Goal: Task Accomplishment & Management: Manage account settings

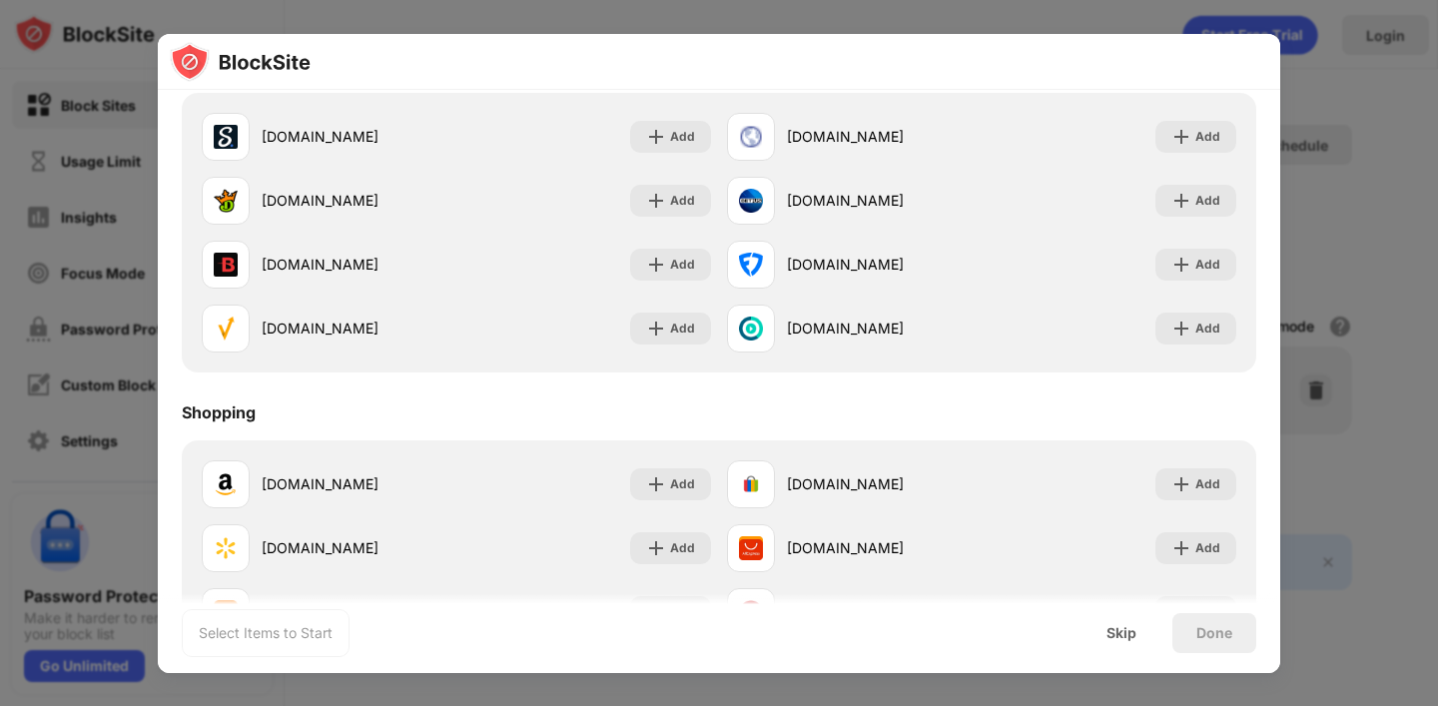
scroll to position [2150, 0]
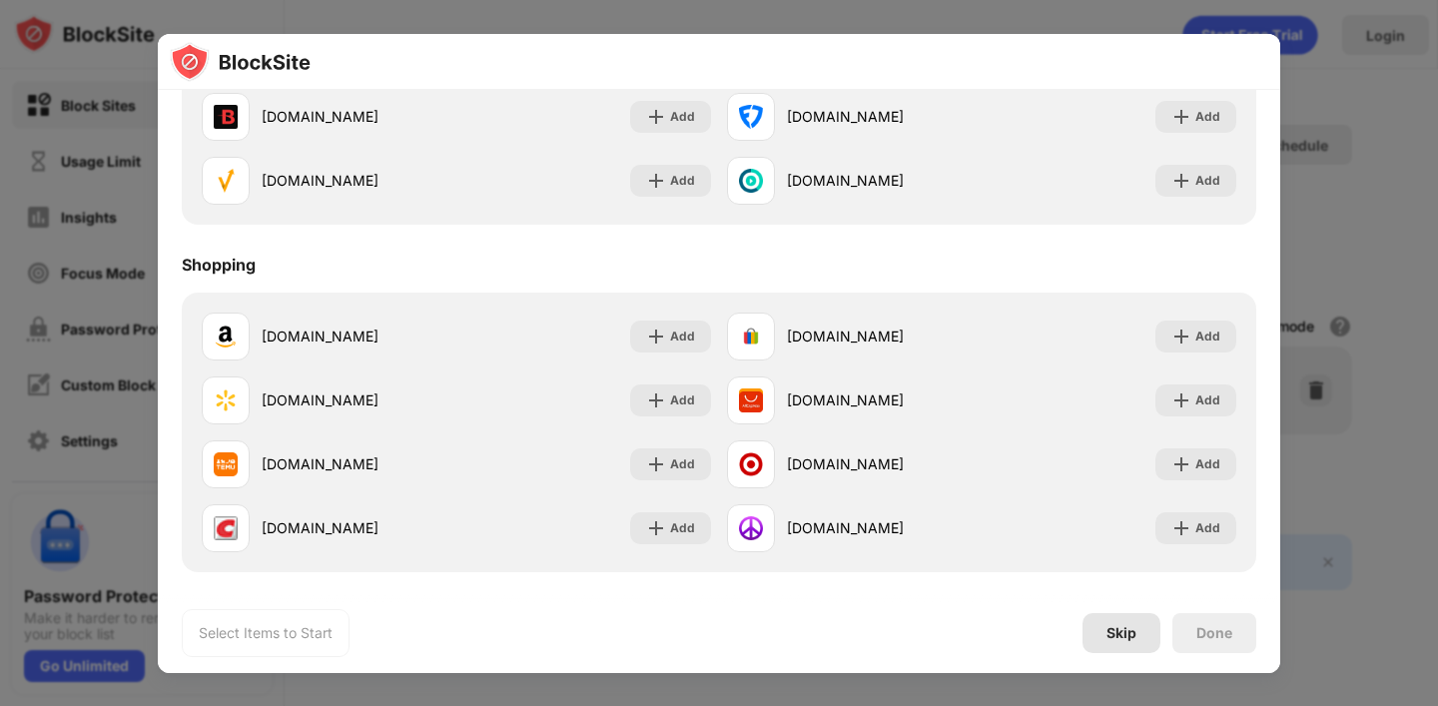
click at [1115, 627] on div "Skip" at bounding box center [1121, 633] width 30 height 16
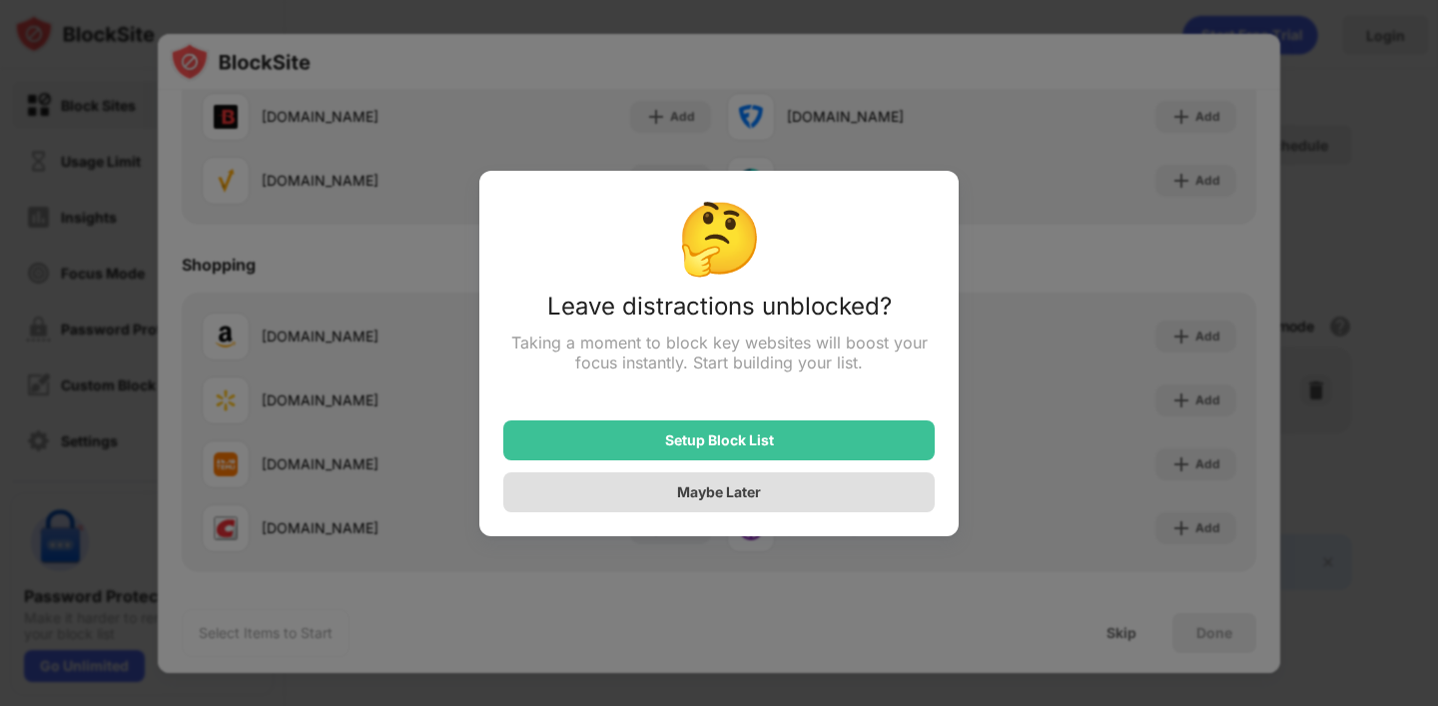
click at [754, 491] on div "Maybe Later" at bounding box center [719, 491] width 84 height 17
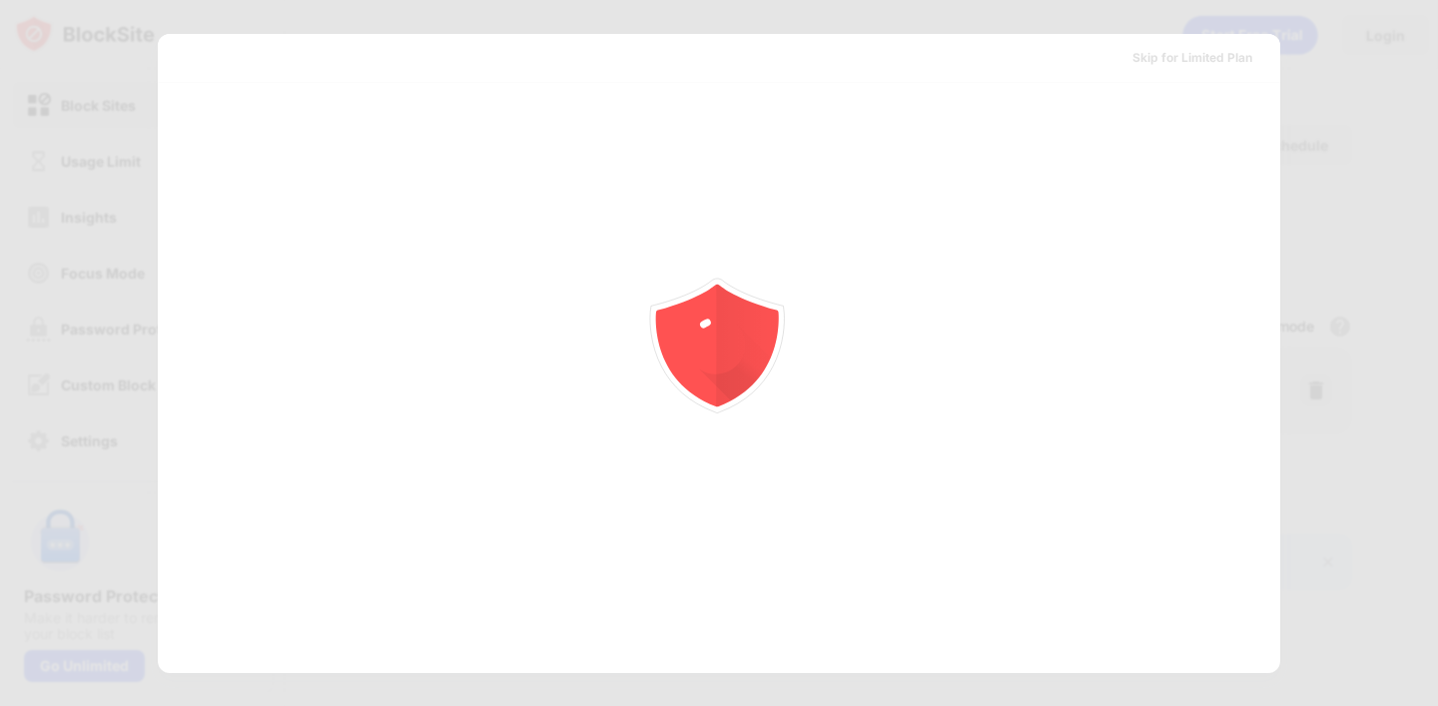
scroll to position [0, 0]
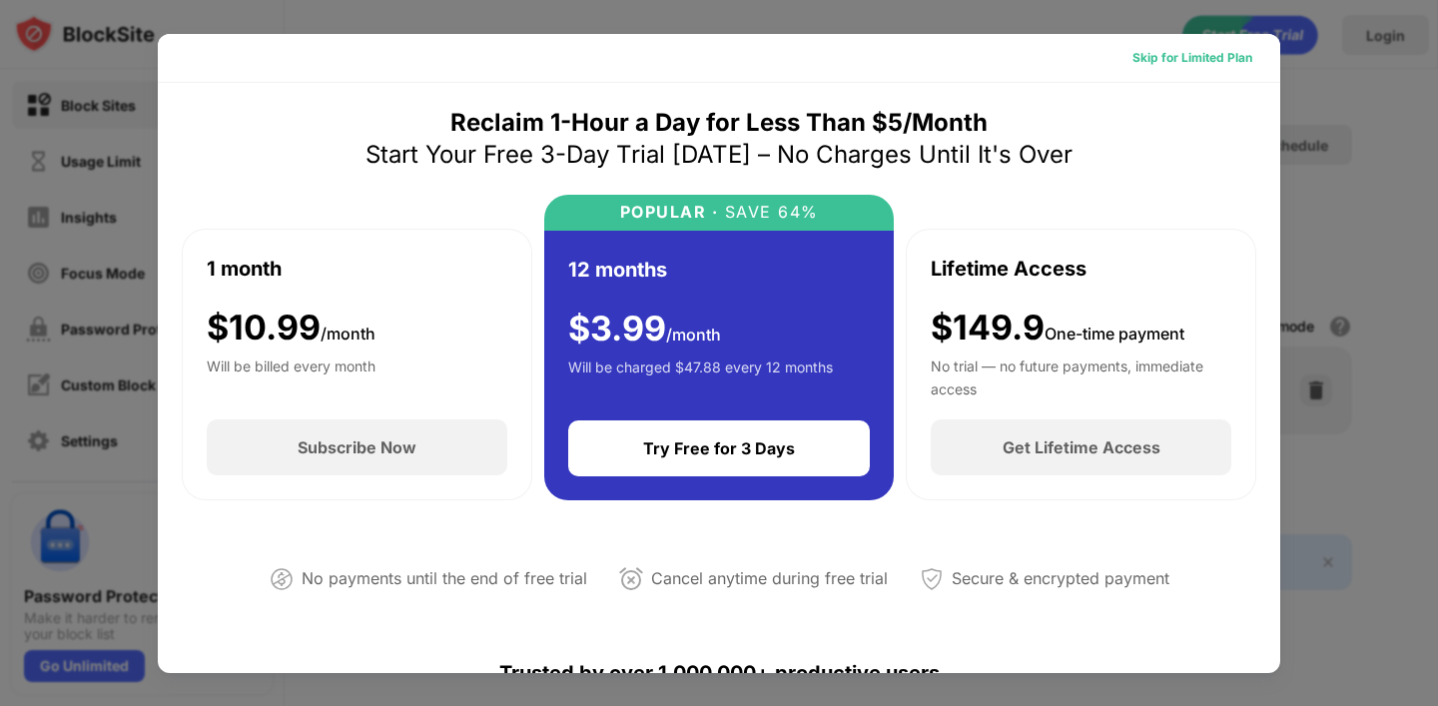
click at [1201, 55] on div "Skip for Limited Plan" at bounding box center [1192, 58] width 120 height 20
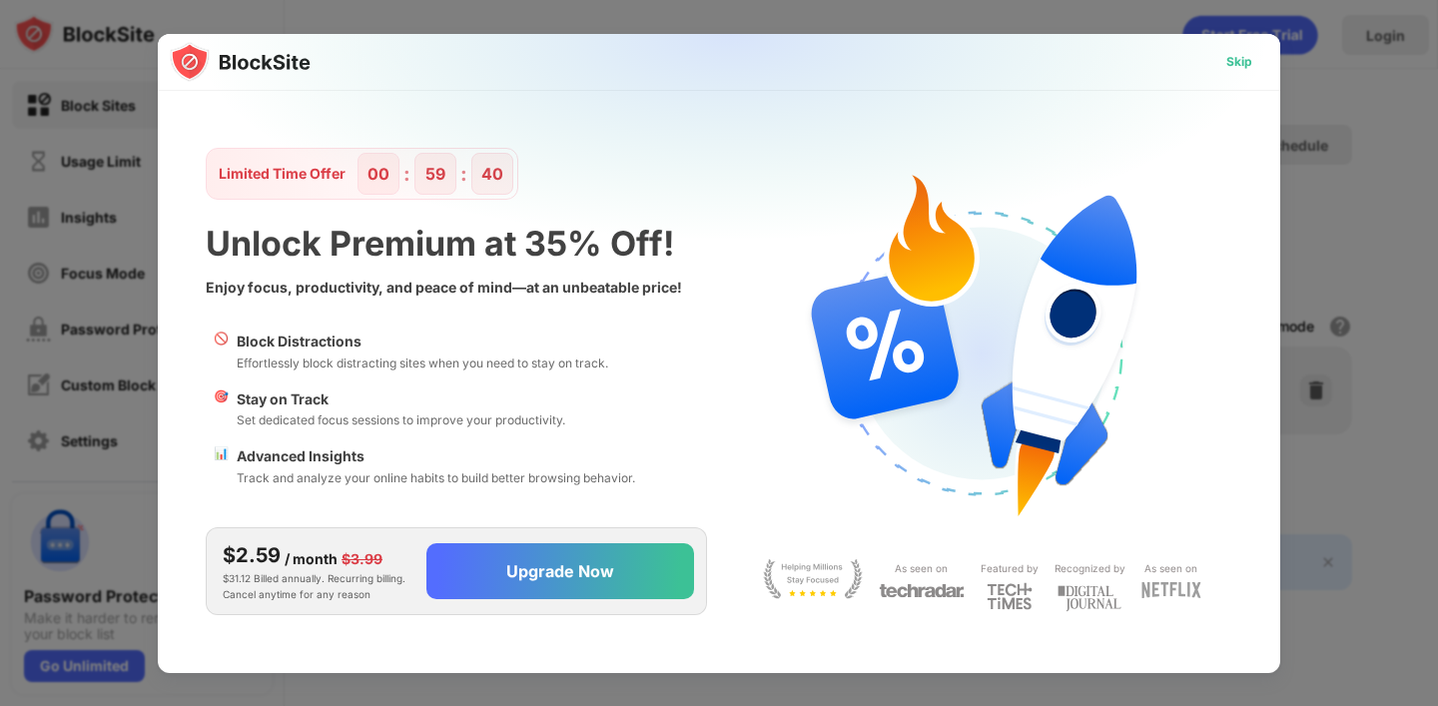
click at [1230, 62] on div "Skip" at bounding box center [1239, 62] width 26 height 20
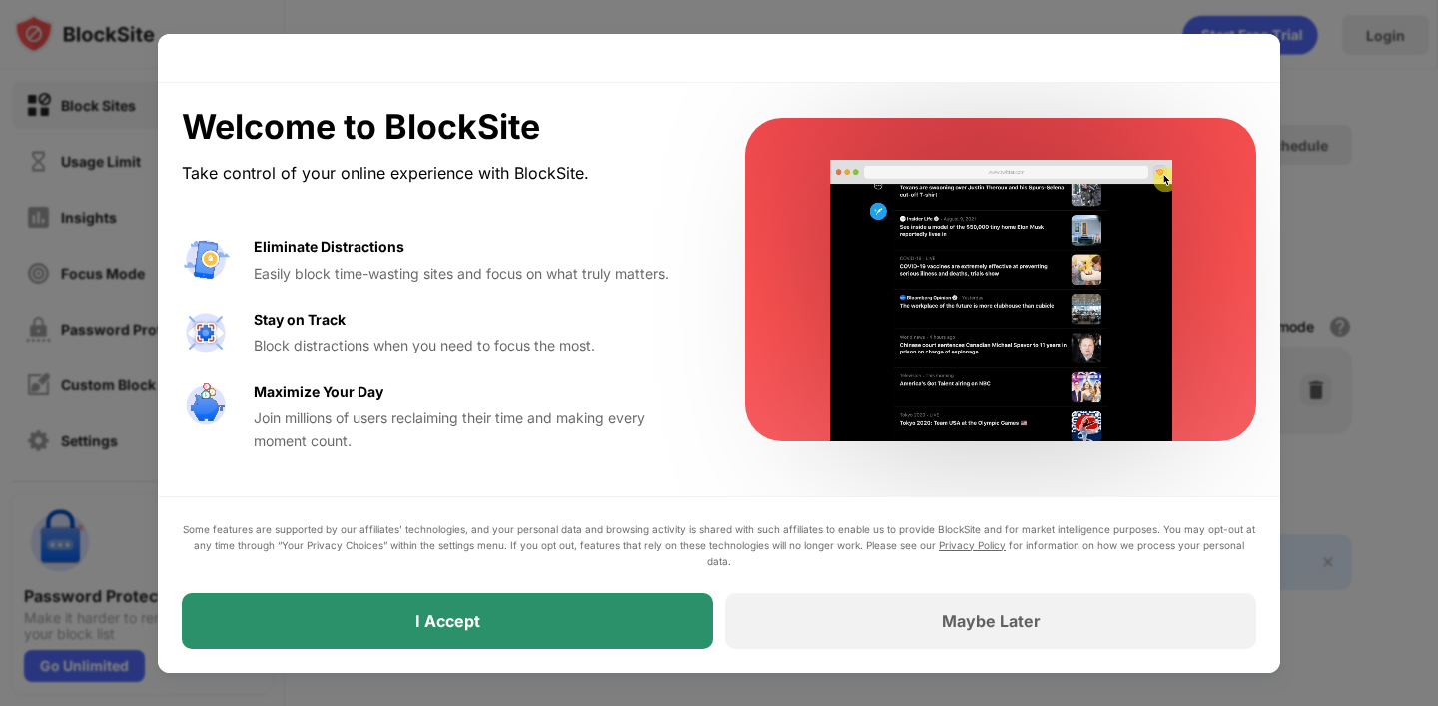
click at [537, 632] on div "I Accept" at bounding box center [447, 621] width 531 height 56
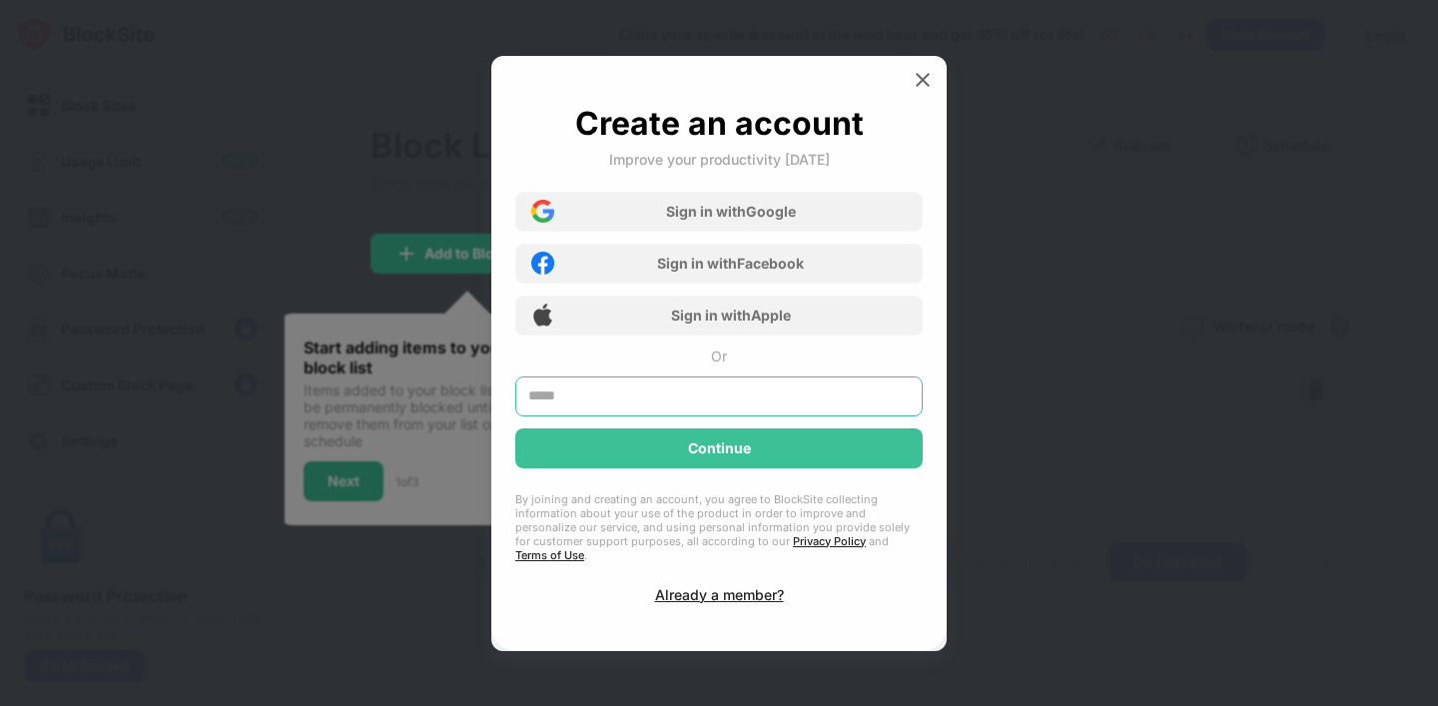
click at [693, 395] on input "text" at bounding box center [718, 396] width 407 height 40
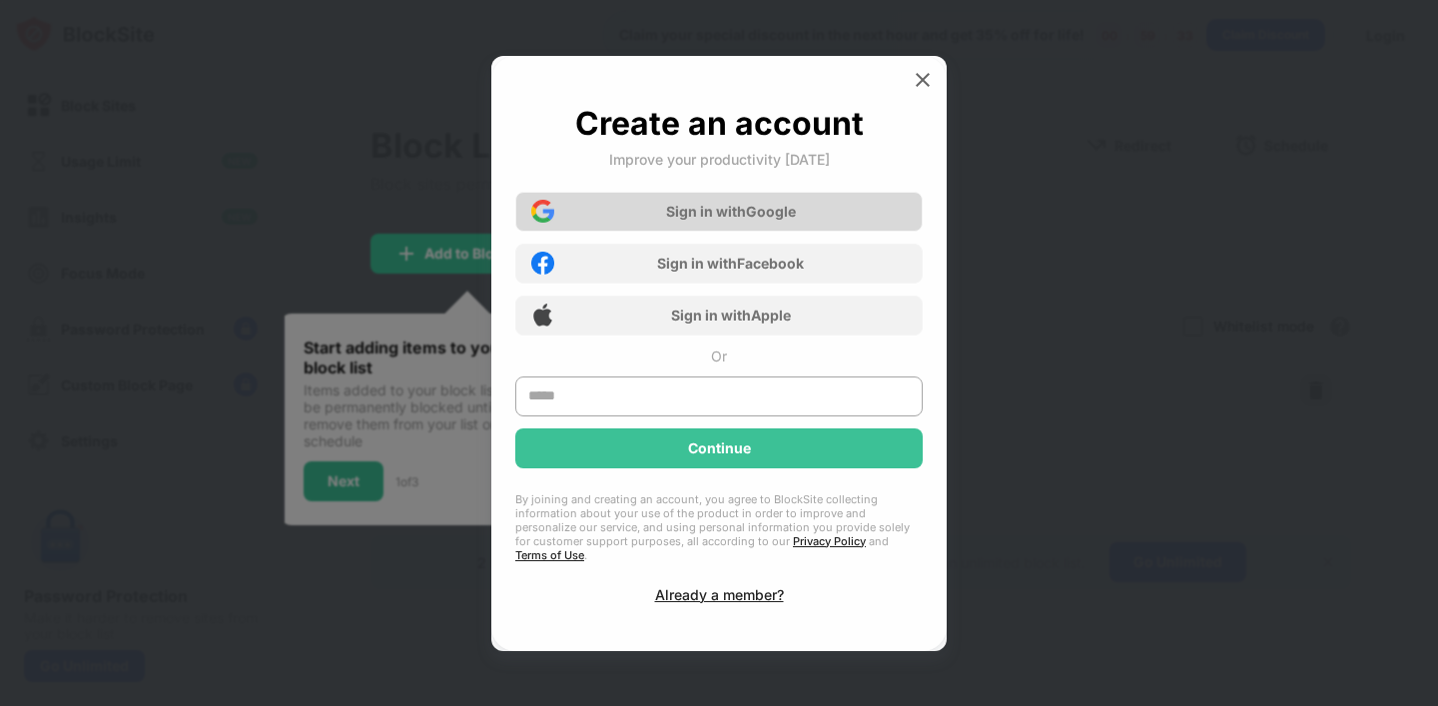
click at [716, 225] on div "Sign in with Google" at bounding box center [718, 212] width 407 height 40
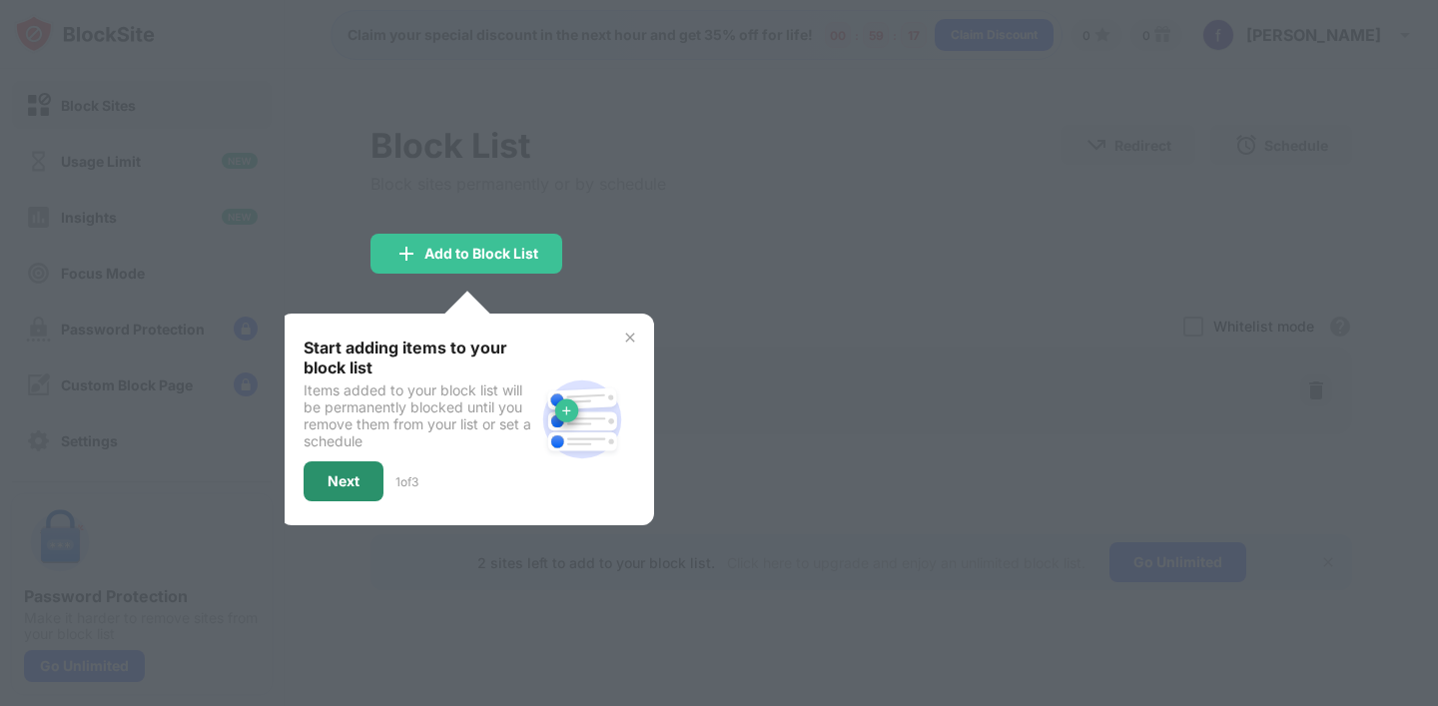
click at [336, 482] on div "Next" at bounding box center [344, 481] width 32 height 16
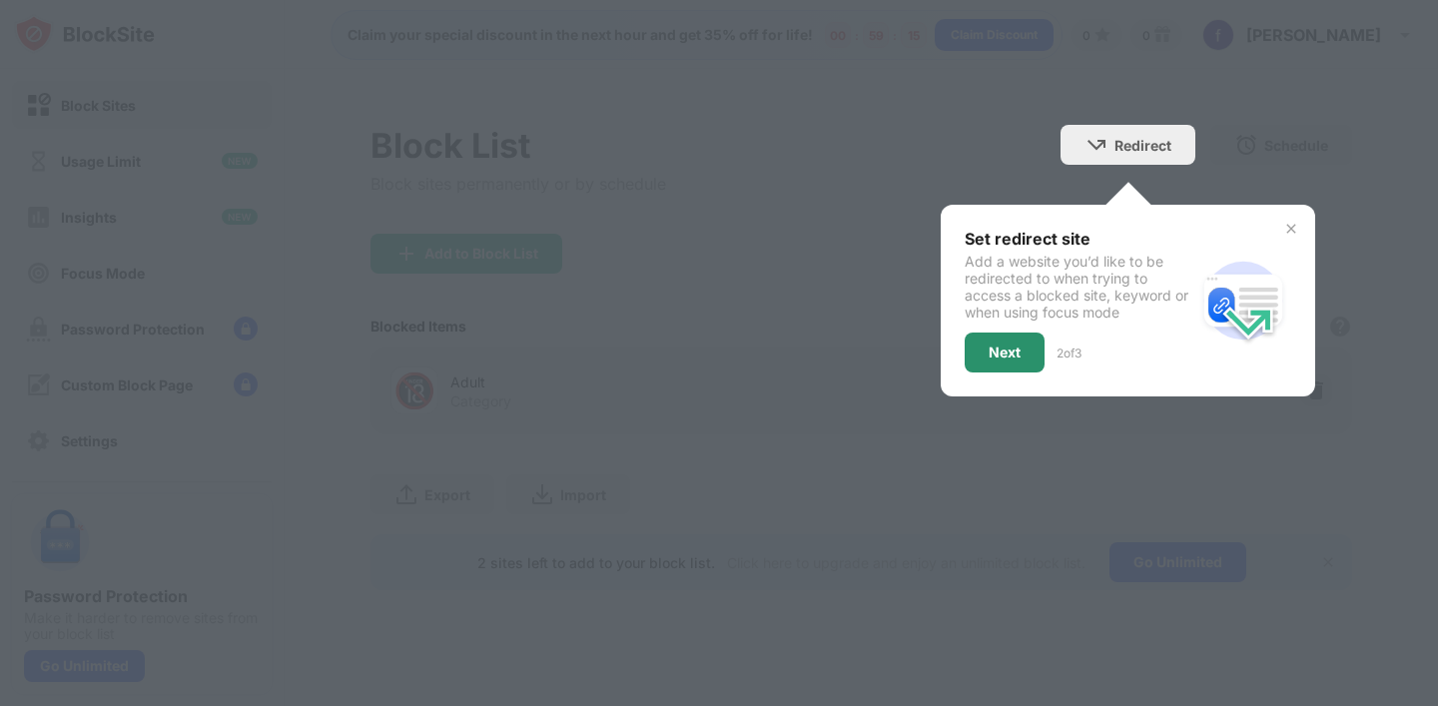
click at [1013, 354] on div "Next" at bounding box center [1005, 353] width 32 height 16
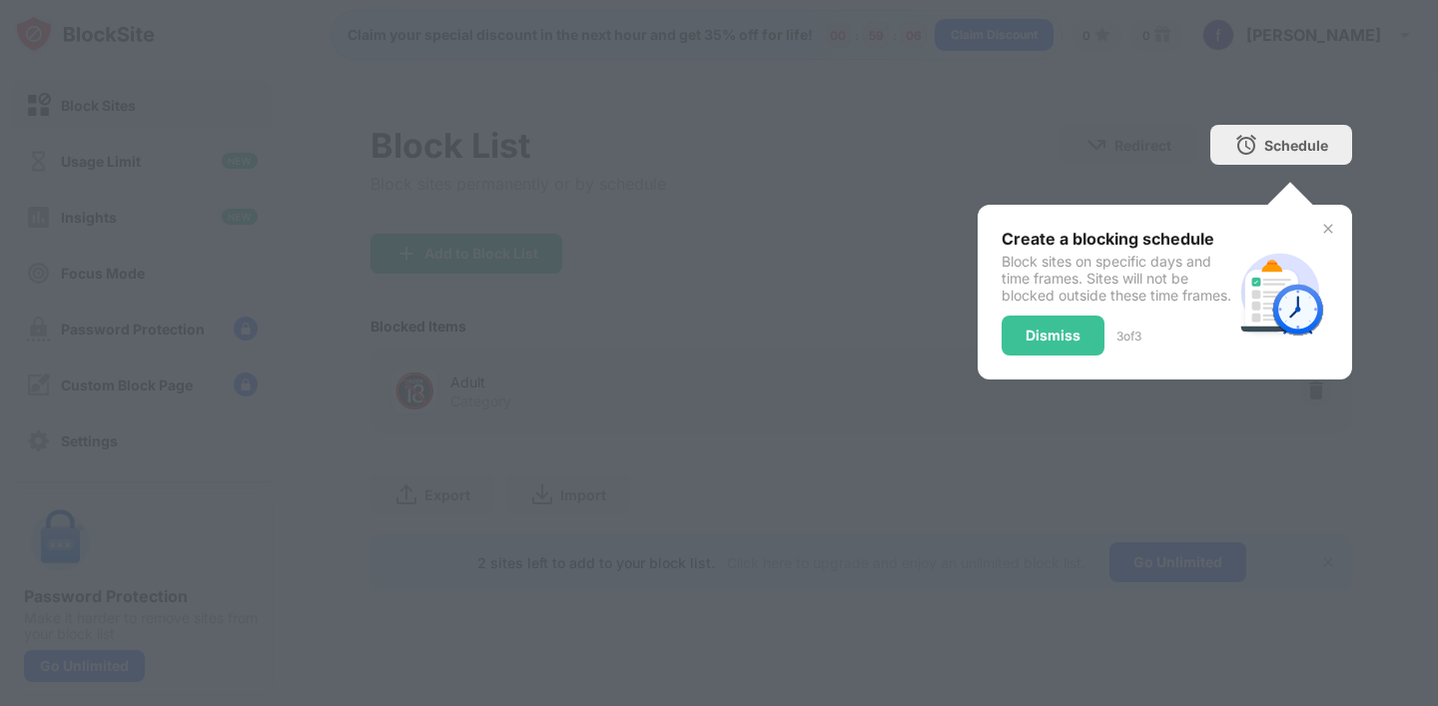
click at [1044, 344] on div "Dismiss" at bounding box center [1053, 336] width 55 height 16
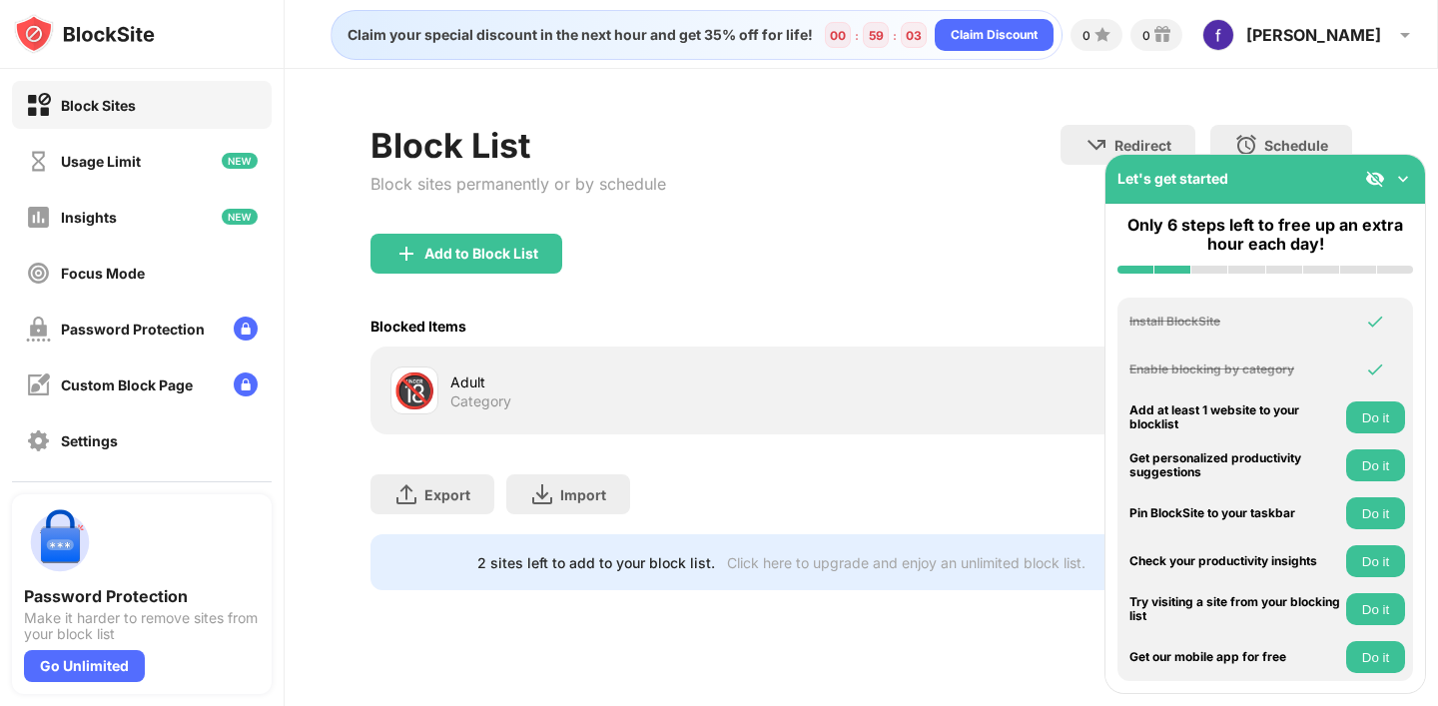
click at [1012, 272] on div "Add to Block List" at bounding box center [860, 270] width 981 height 72
click at [1406, 157] on div "Let's get started" at bounding box center [1265, 179] width 320 height 49
click at [1415, 165] on div "Let's get started" at bounding box center [1265, 179] width 320 height 49
click at [1406, 179] on img at bounding box center [1403, 179] width 20 height 20
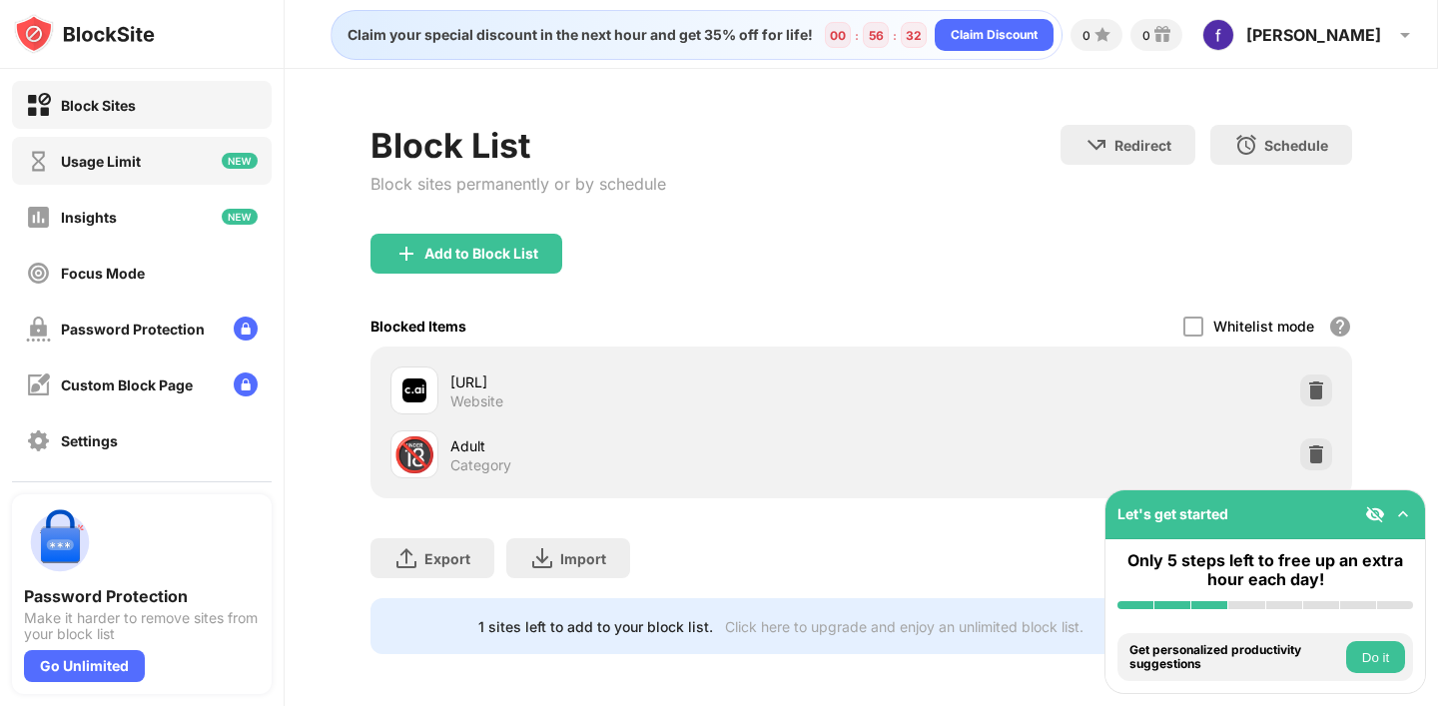
click at [184, 156] on div "Usage Limit" at bounding box center [142, 161] width 260 height 48
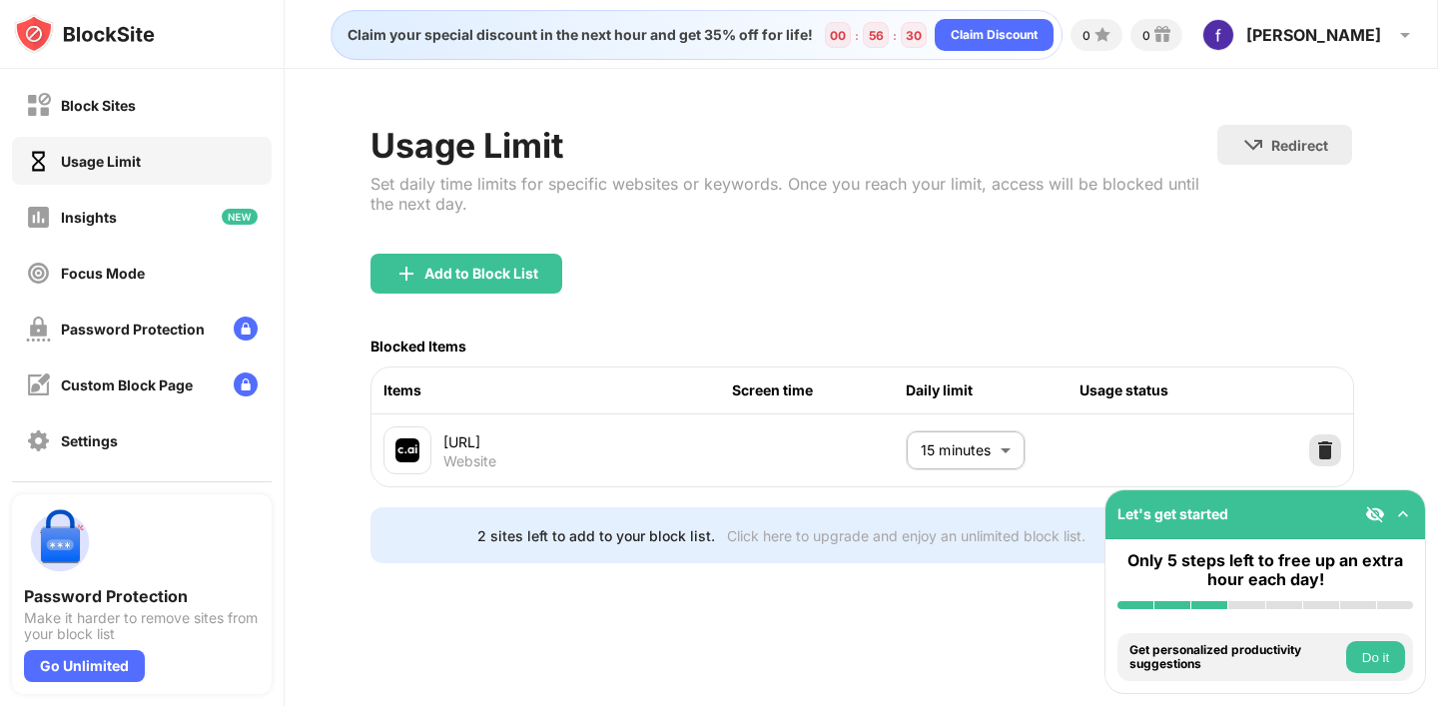
click at [1322, 454] on img at bounding box center [1325, 450] width 20 height 20
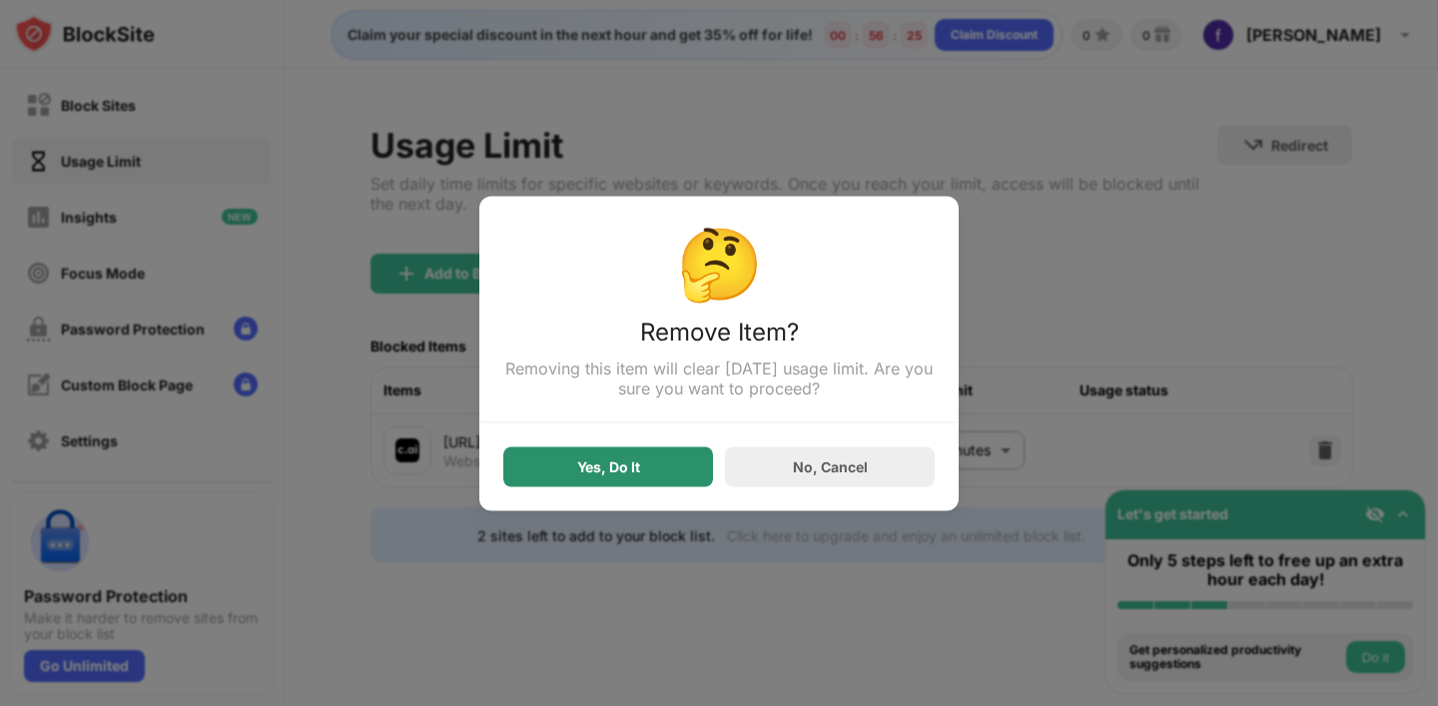
click at [661, 472] on div "Yes, Do It" at bounding box center [608, 466] width 210 height 40
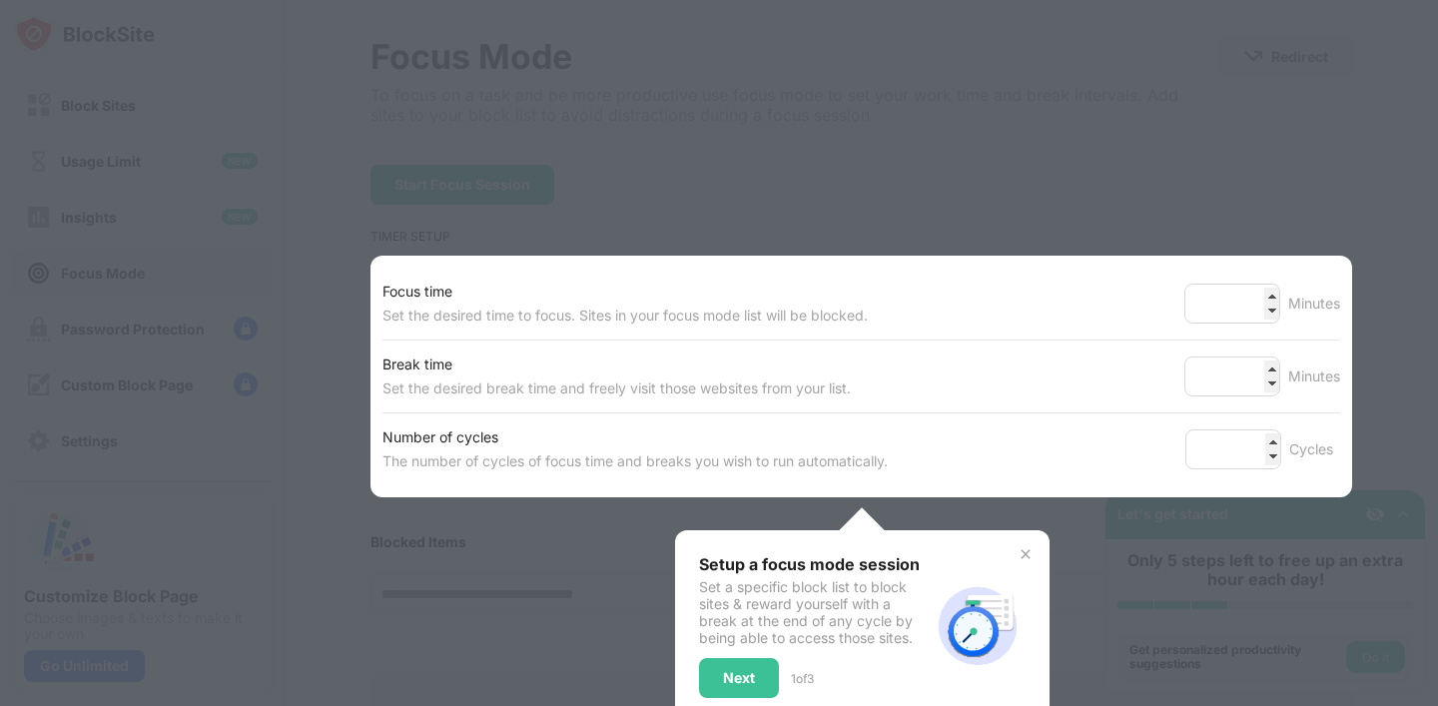
scroll to position [127, 0]
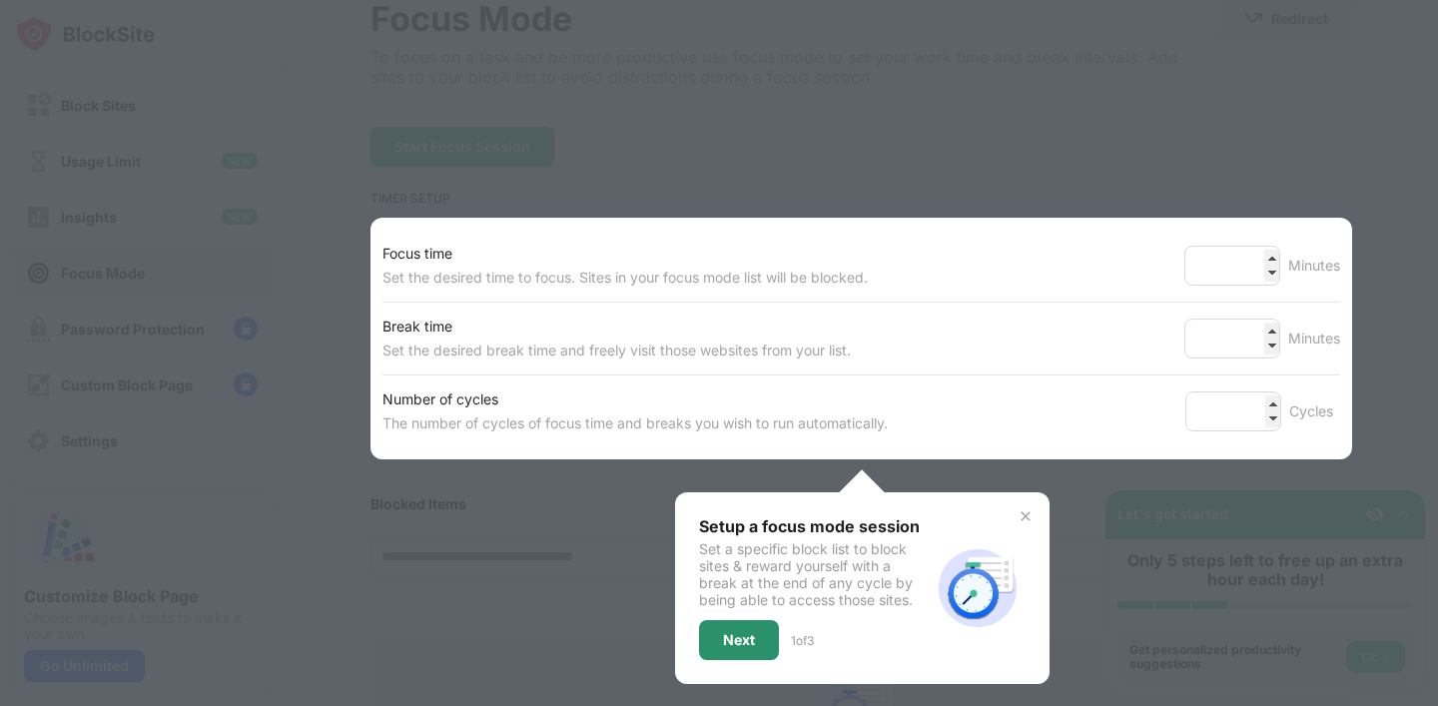
click at [764, 638] on div "Next" at bounding box center [739, 640] width 80 height 40
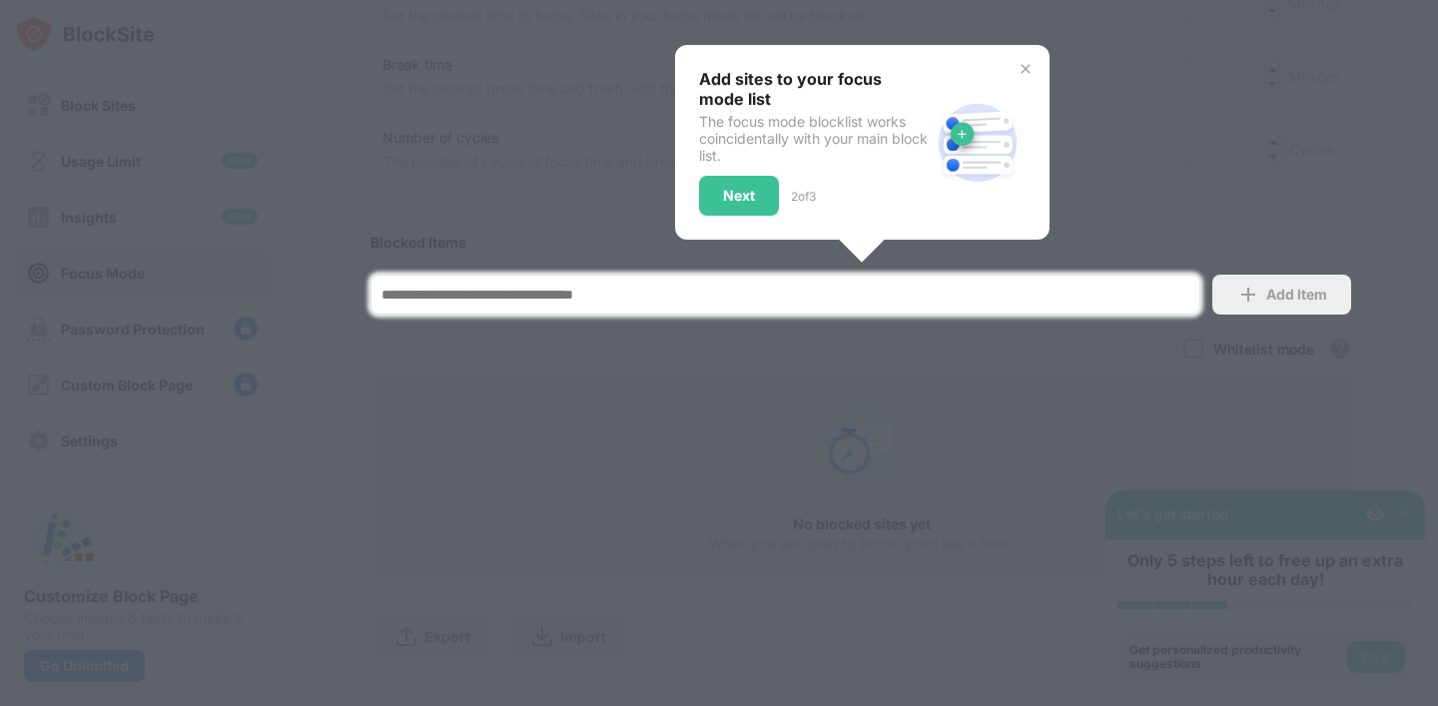
scroll to position [412, 0]
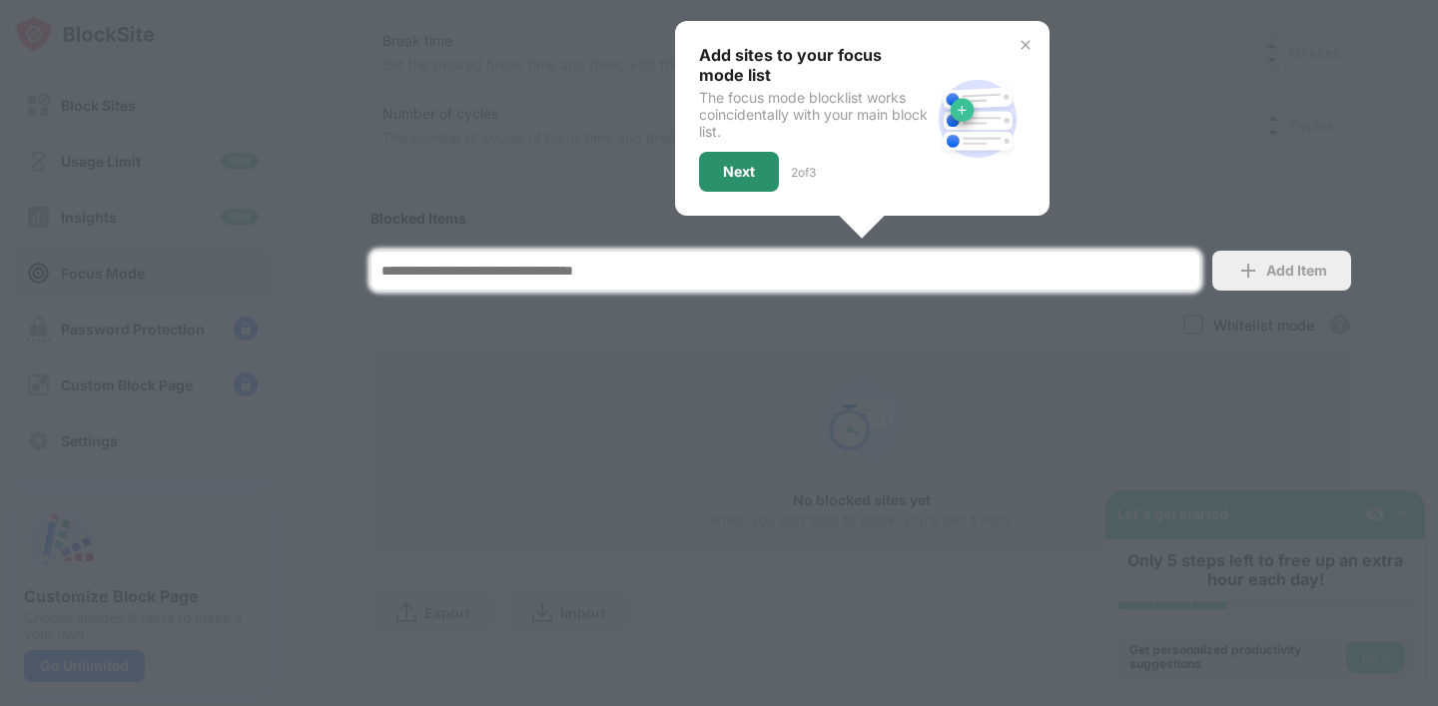
click at [754, 164] on div "Next" at bounding box center [739, 172] width 32 height 16
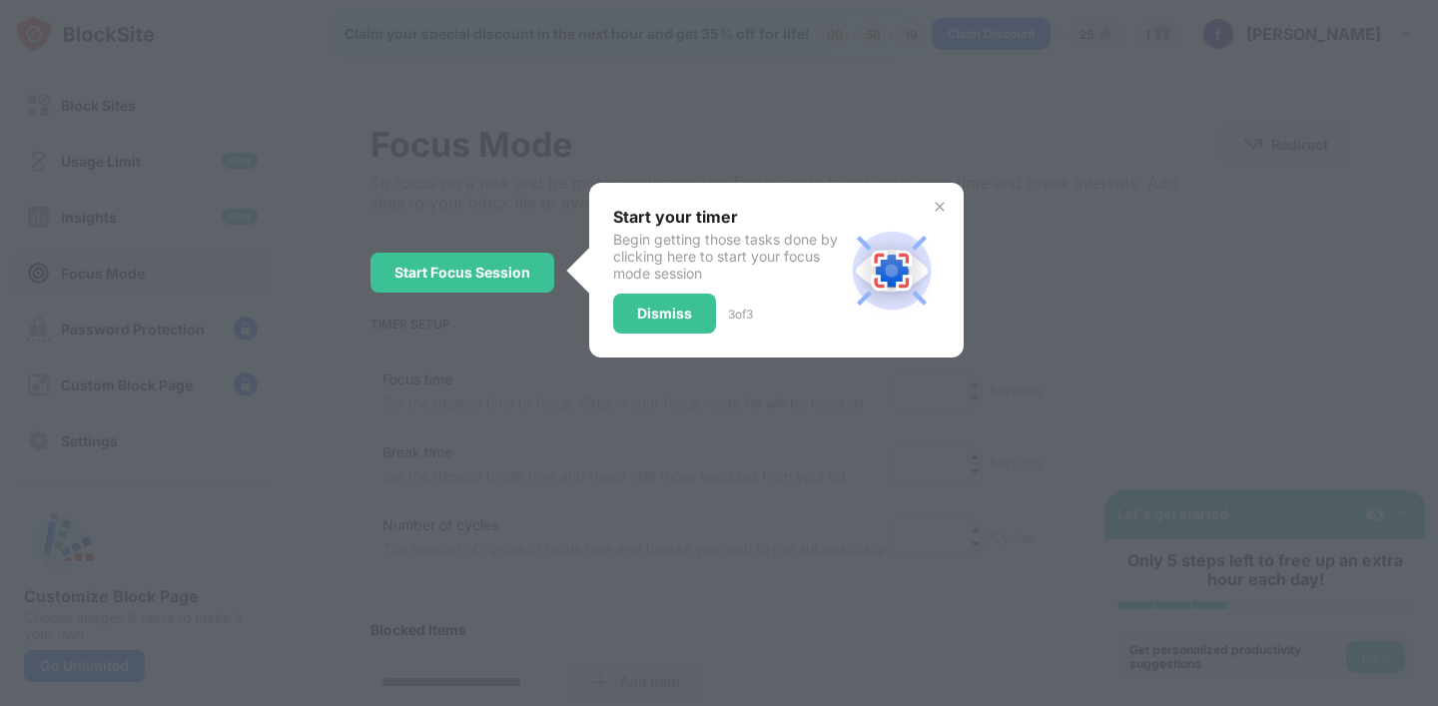
scroll to position [0, 0]
click at [647, 327] on div "Dismiss" at bounding box center [664, 315] width 103 height 40
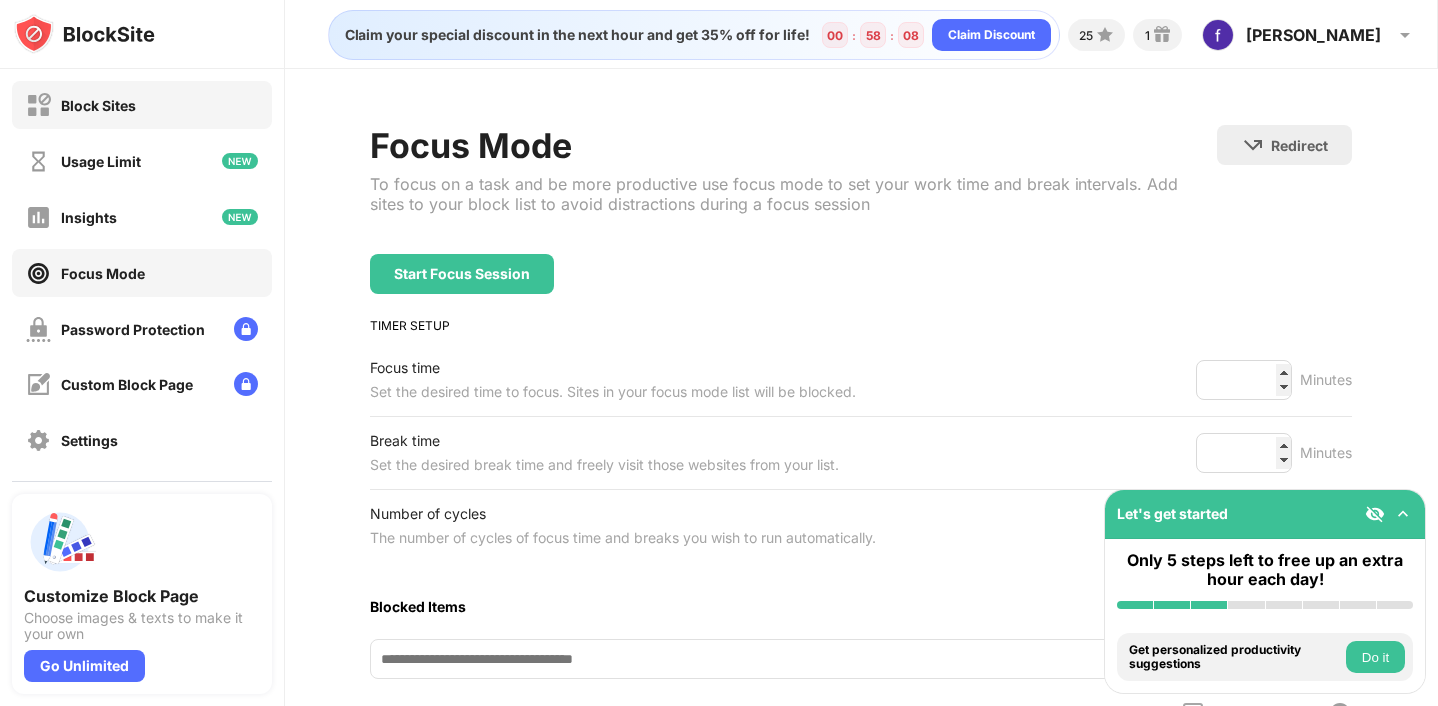
click at [146, 112] on div "Block Sites" at bounding box center [142, 105] width 260 height 48
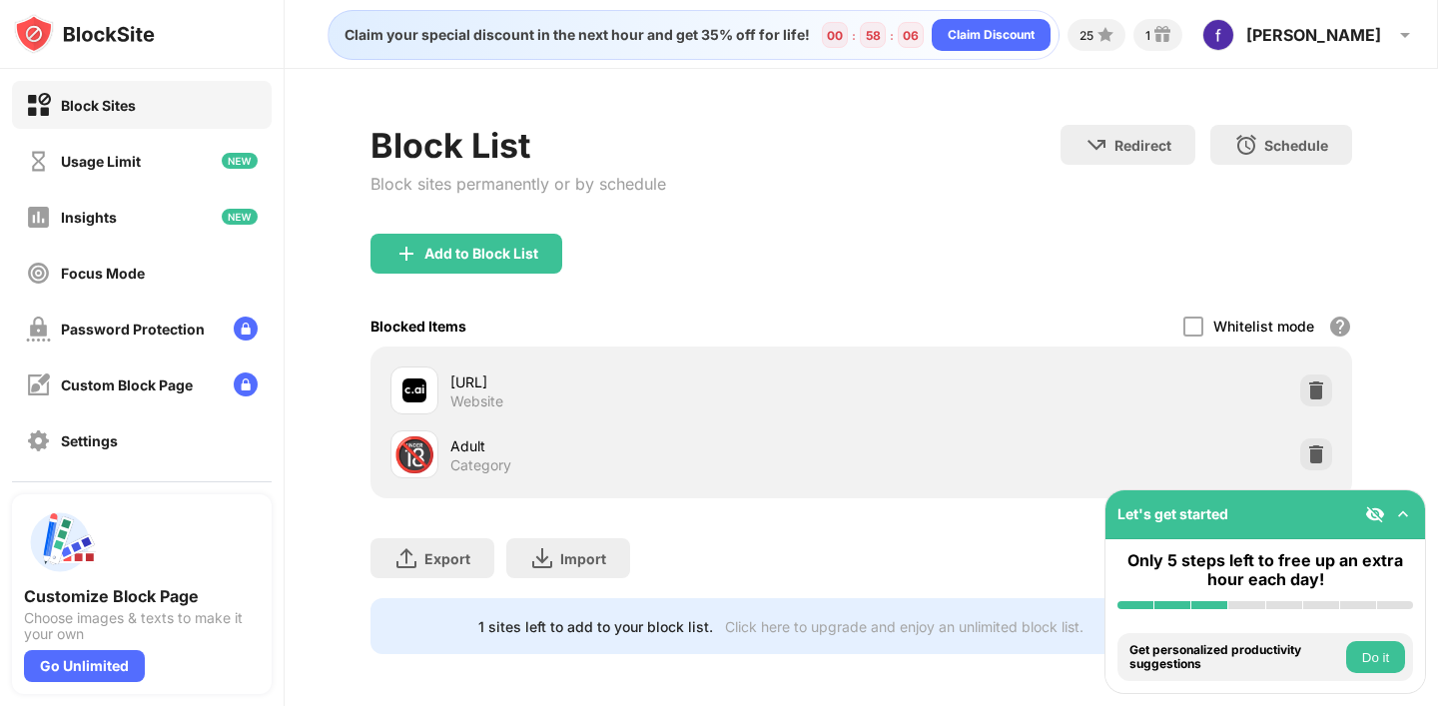
click at [427, 391] on div at bounding box center [414, 390] width 48 height 48
click at [173, 225] on div "Insights" at bounding box center [142, 217] width 260 height 48
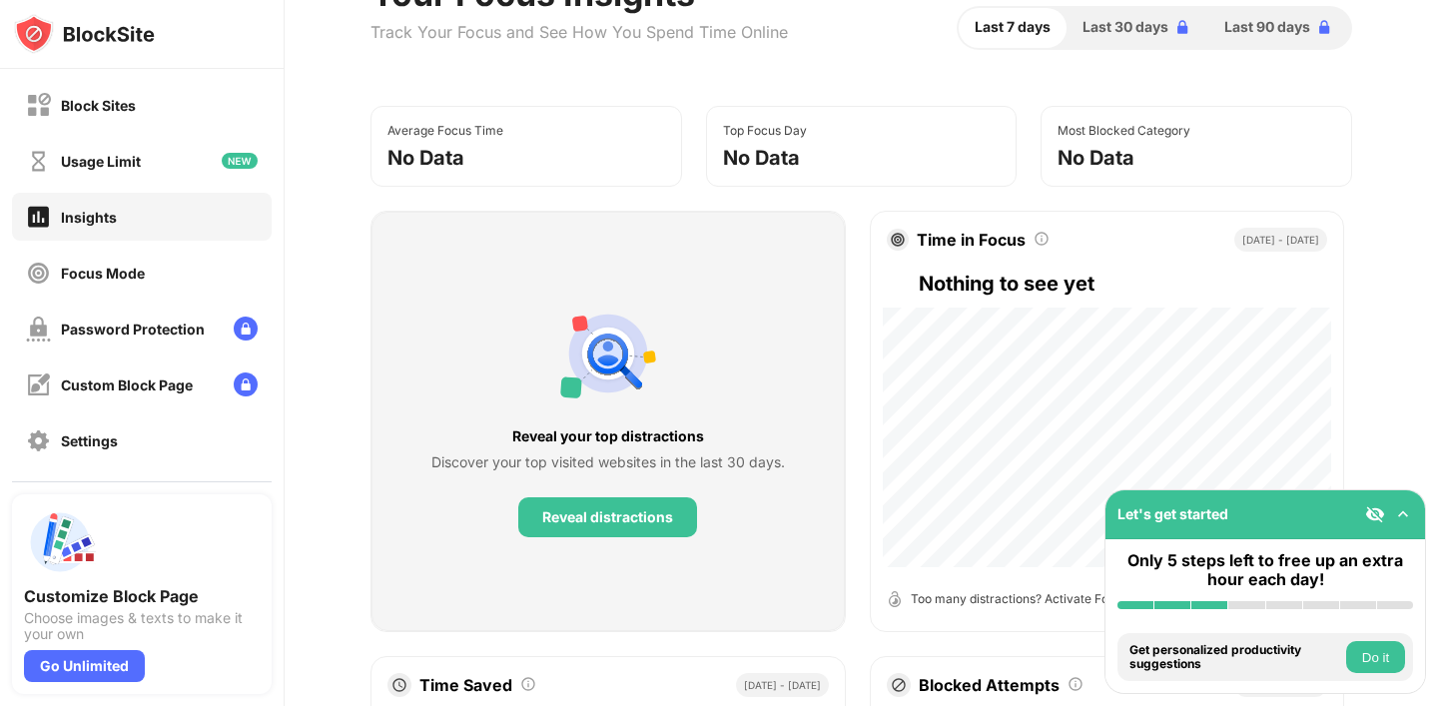
scroll to position [166, 0]
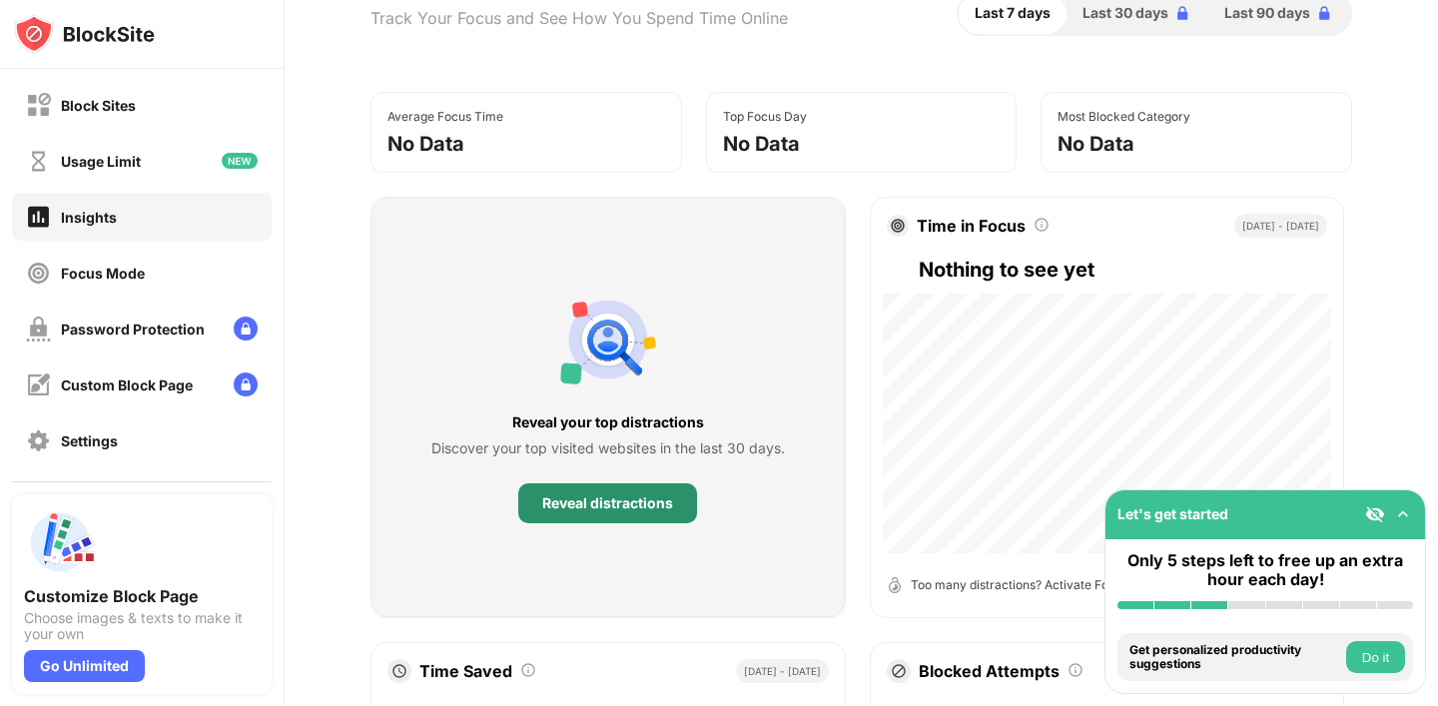
click at [578, 514] on div "Reveal distractions" at bounding box center [607, 503] width 179 height 40
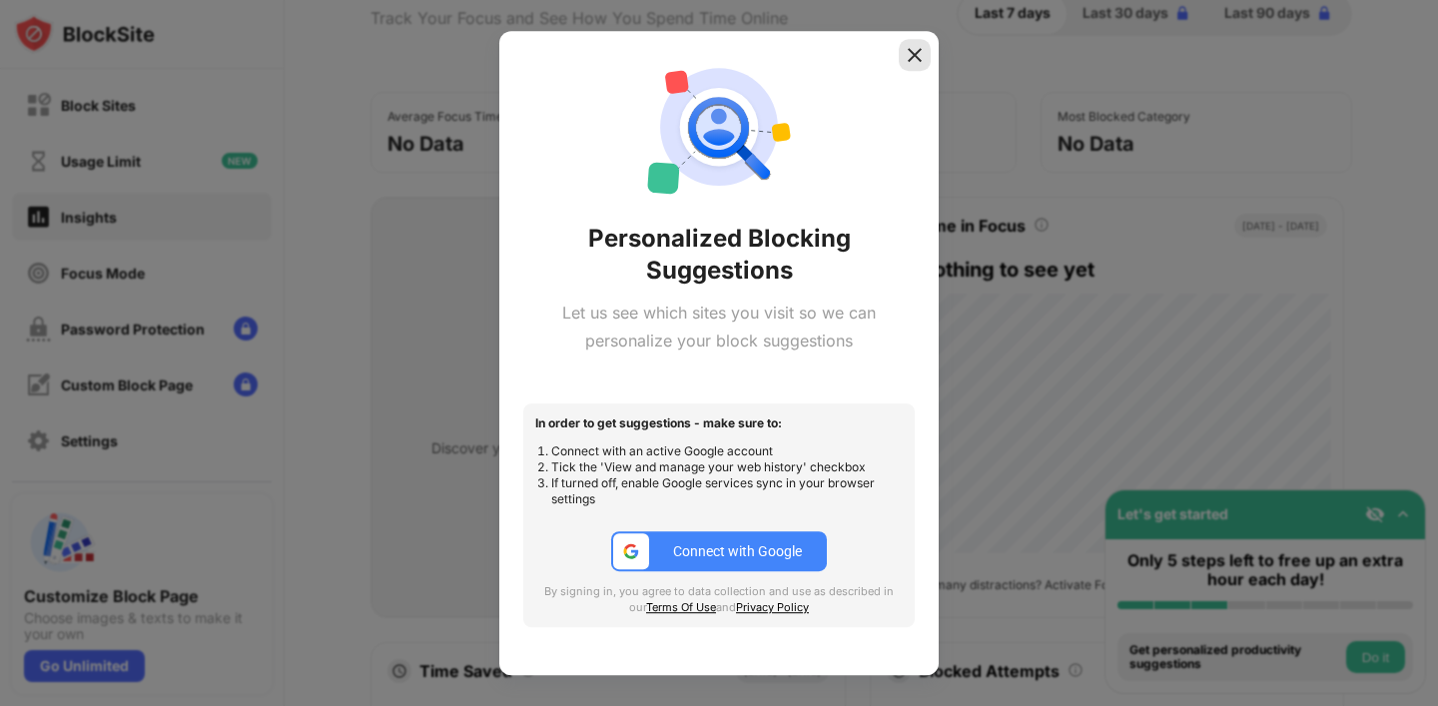
click at [913, 53] on img at bounding box center [915, 55] width 20 height 20
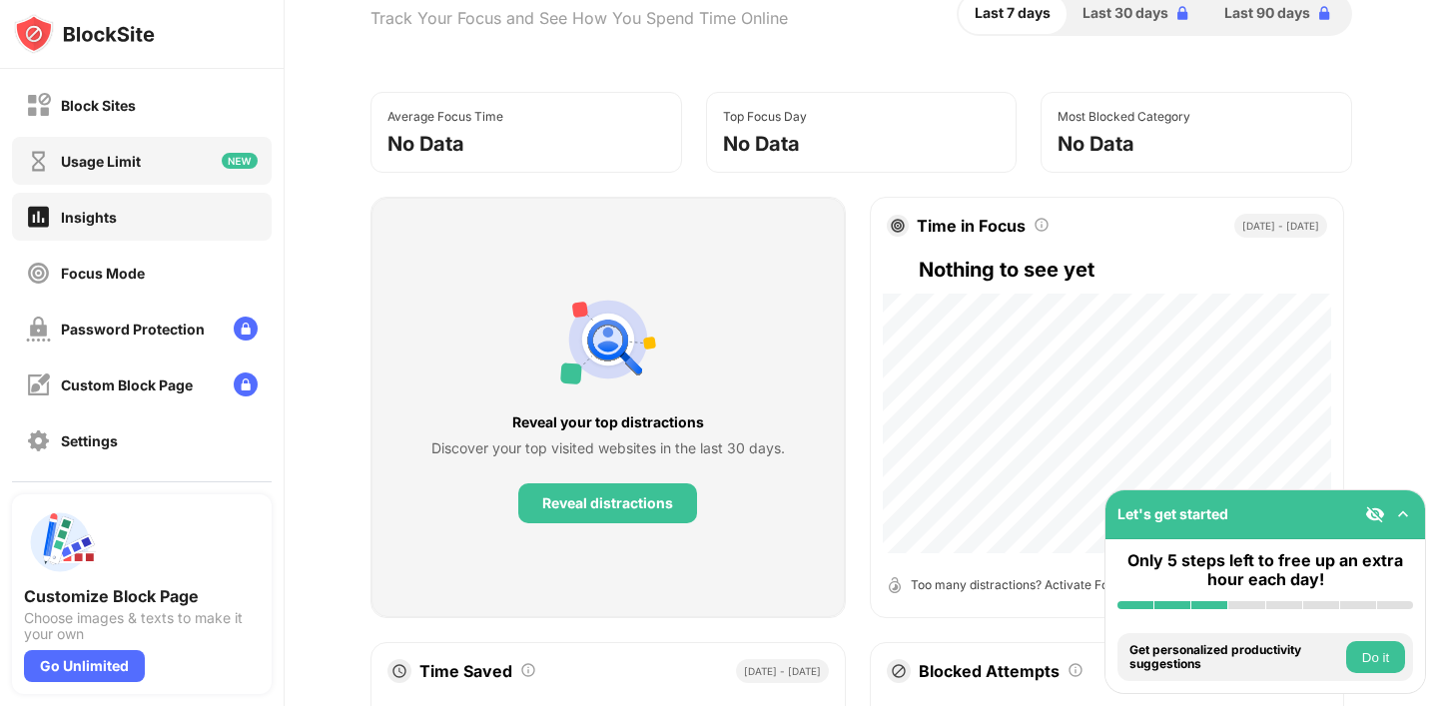
click at [126, 161] on div "Usage Limit" at bounding box center [101, 161] width 80 height 17
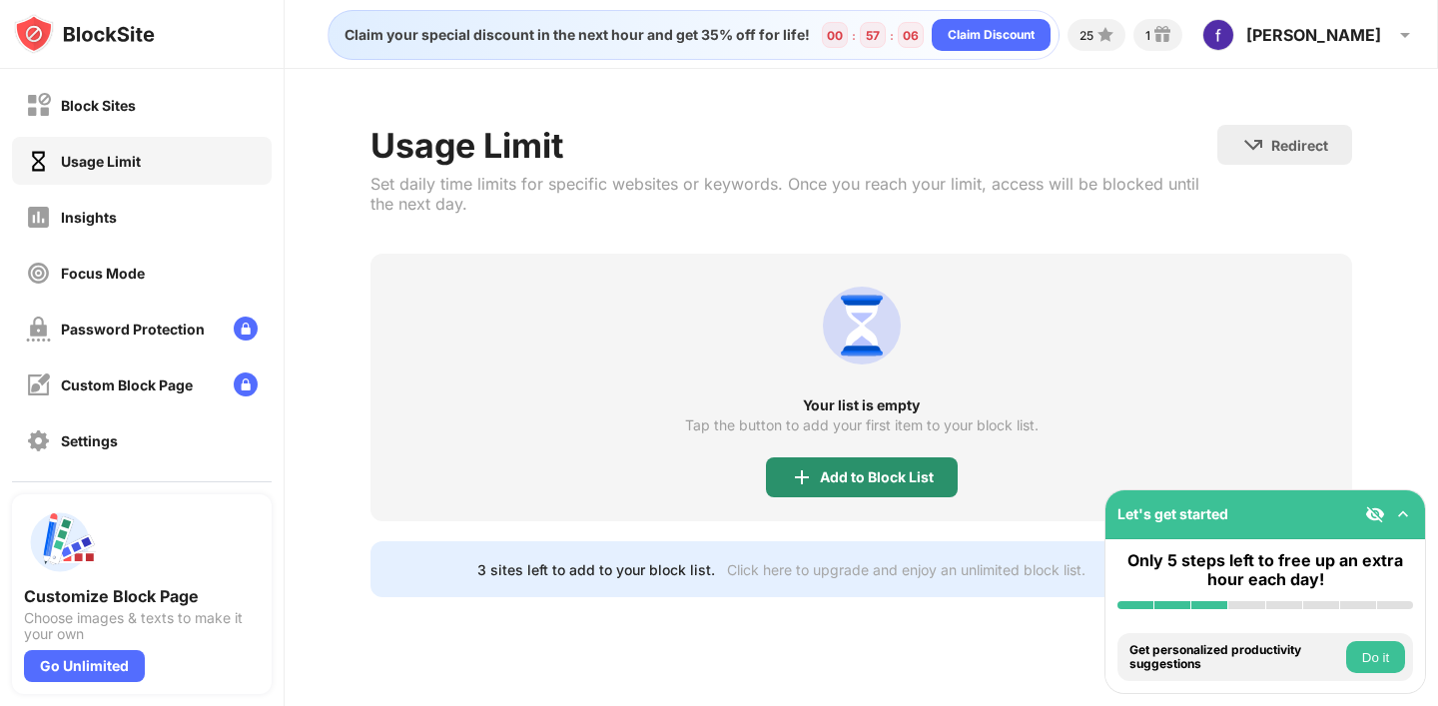
click at [847, 479] on div "Add to Block List" at bounding box center [877, 477] width 114 height 16
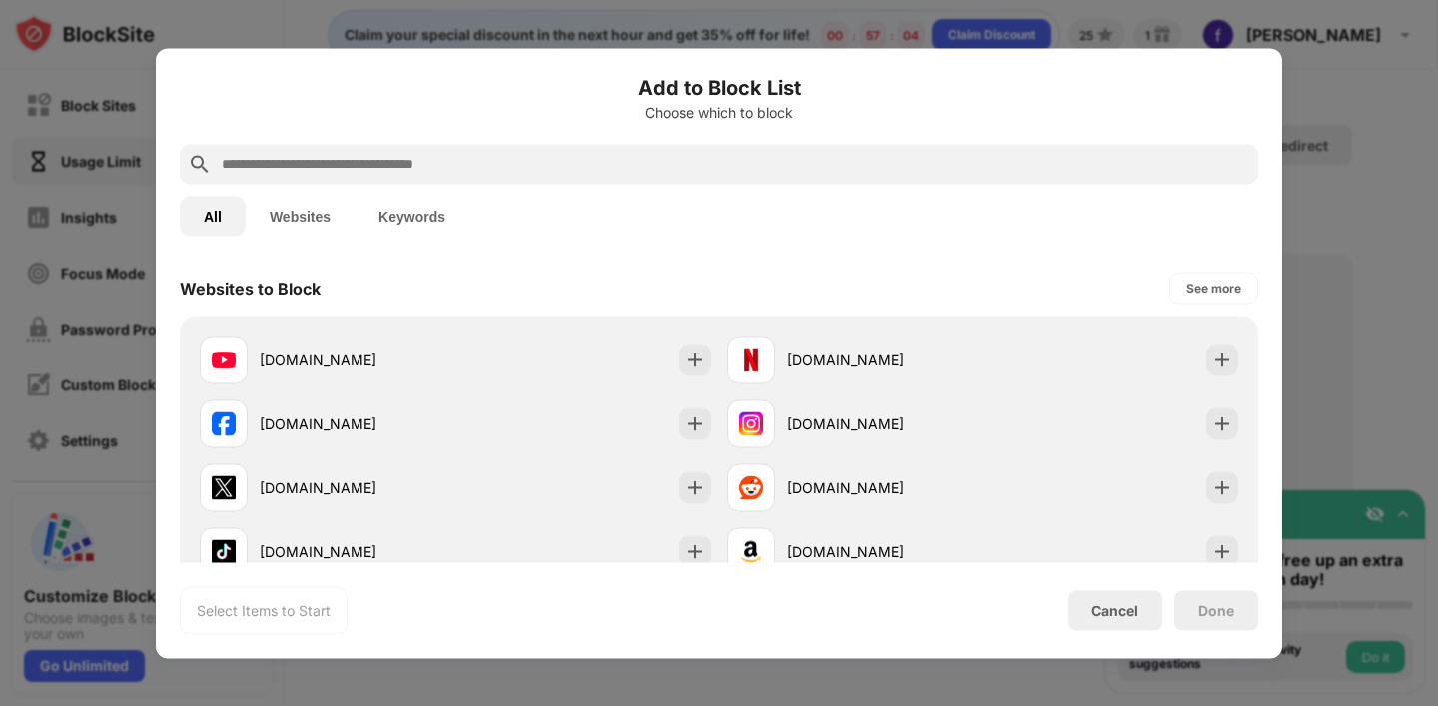
click at [370, 164] on input "text" at bounding box center [735, 164] width 1031 height 24
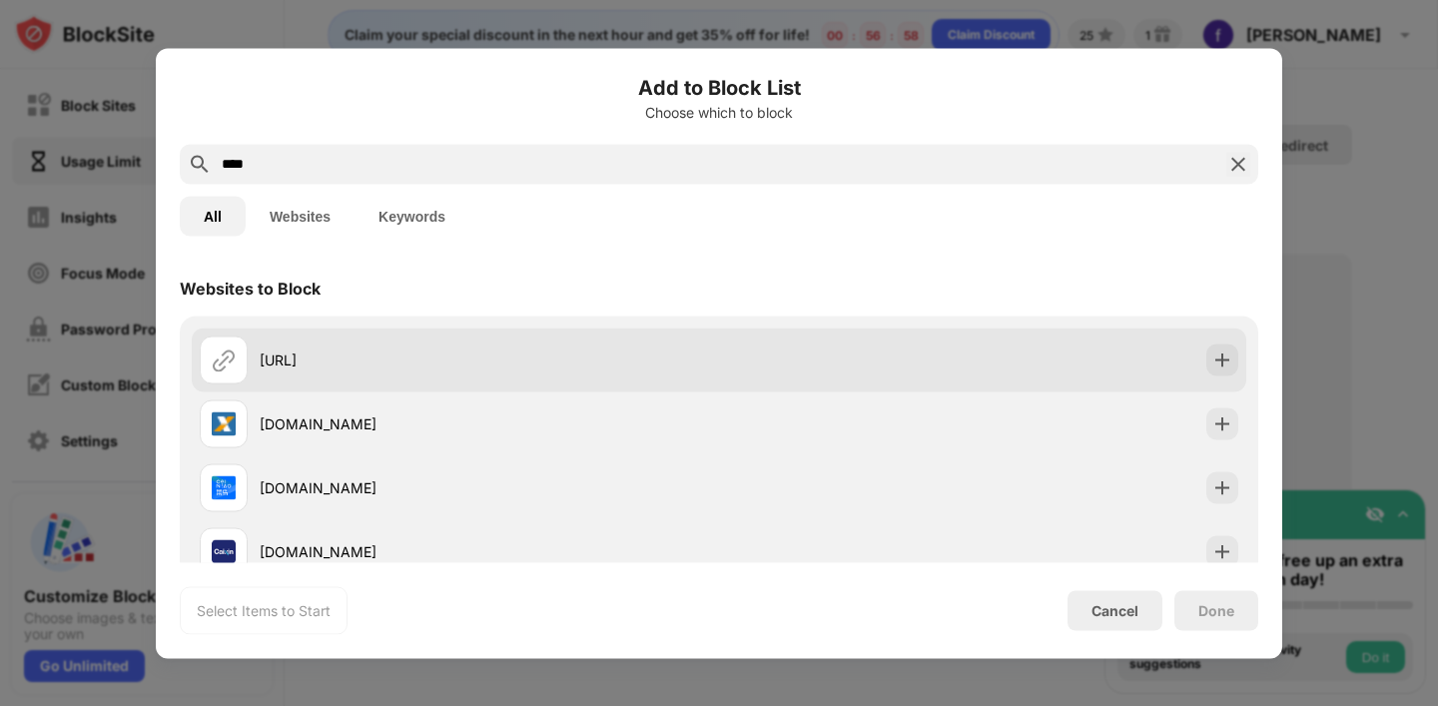
type input "****"
click at [381, 355] on div "c.ai" at bounding box center [489, 360] width 459 height 21
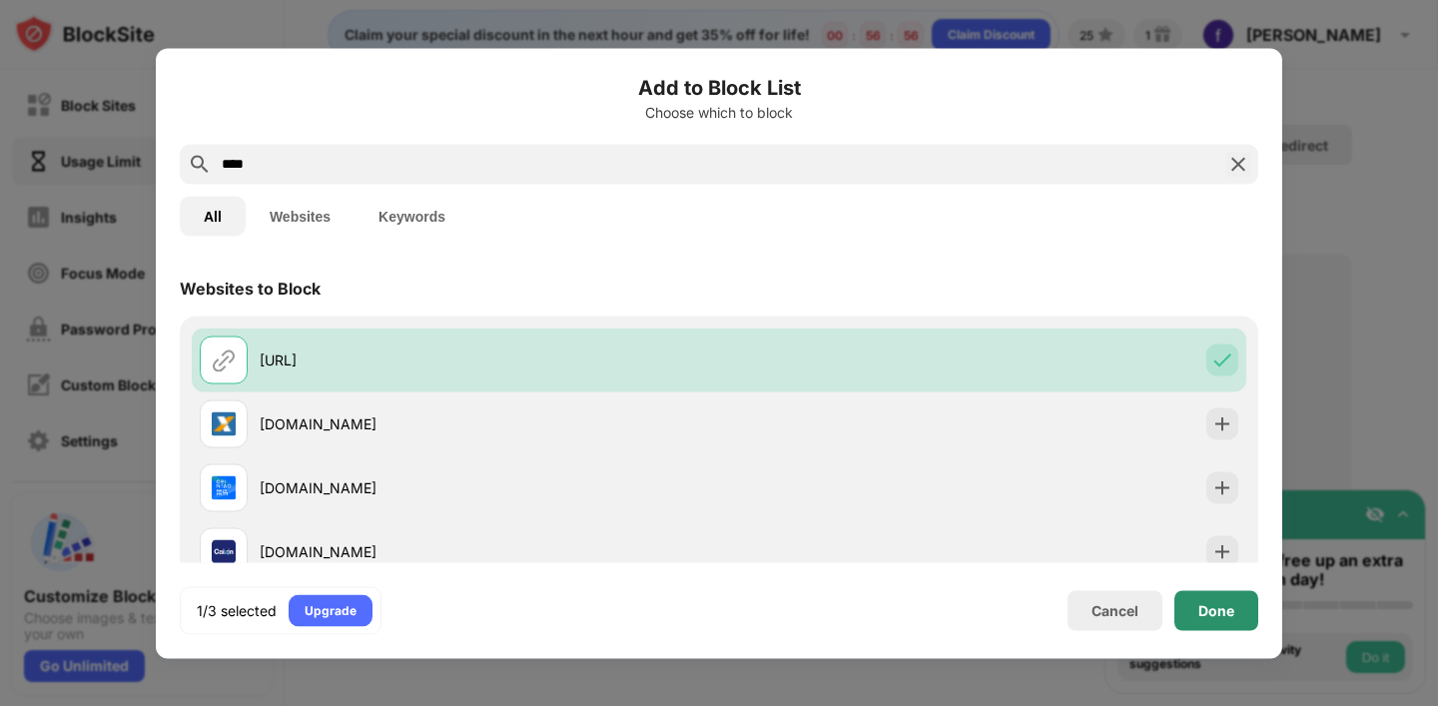
click at [1217, 611] on div "Done" at bounding box center [1216, 610] width 36 height 16
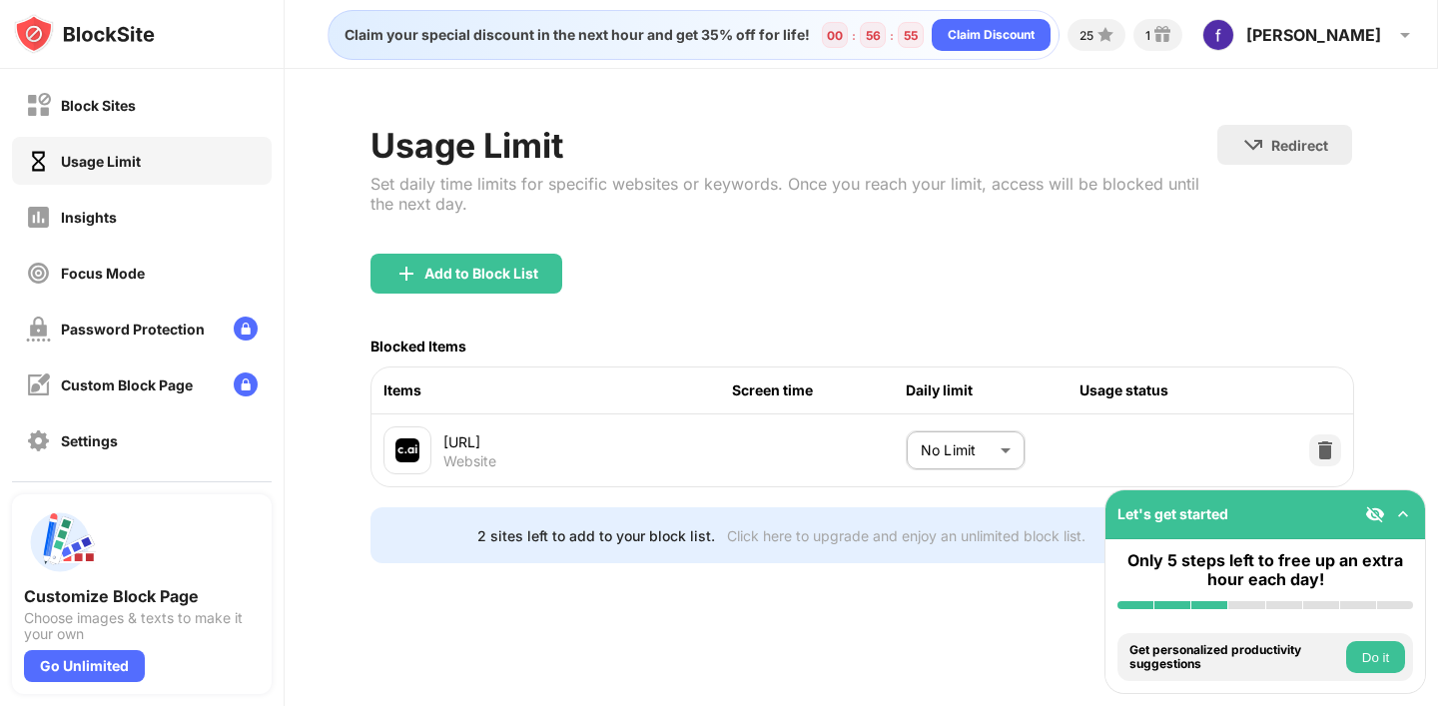
click at [994, 443] on body "Block Sites Usage Limit Insights Focus Mode Password Protection Custom Block Pa…" at bounding box center [719, 353] width 1438 height 706
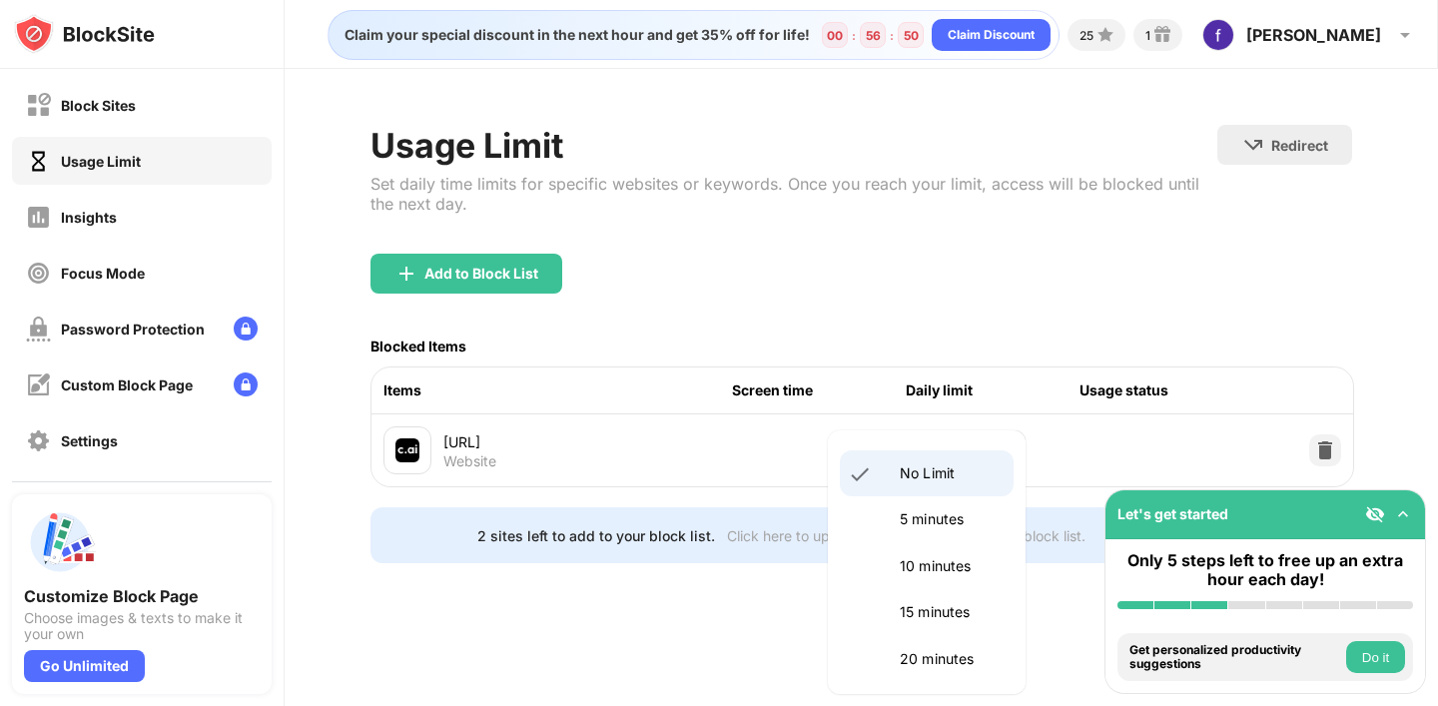
click at [922, 615] on p "15 minutes" at bounding box center [951, 612] width 102 height 22
type input "**"
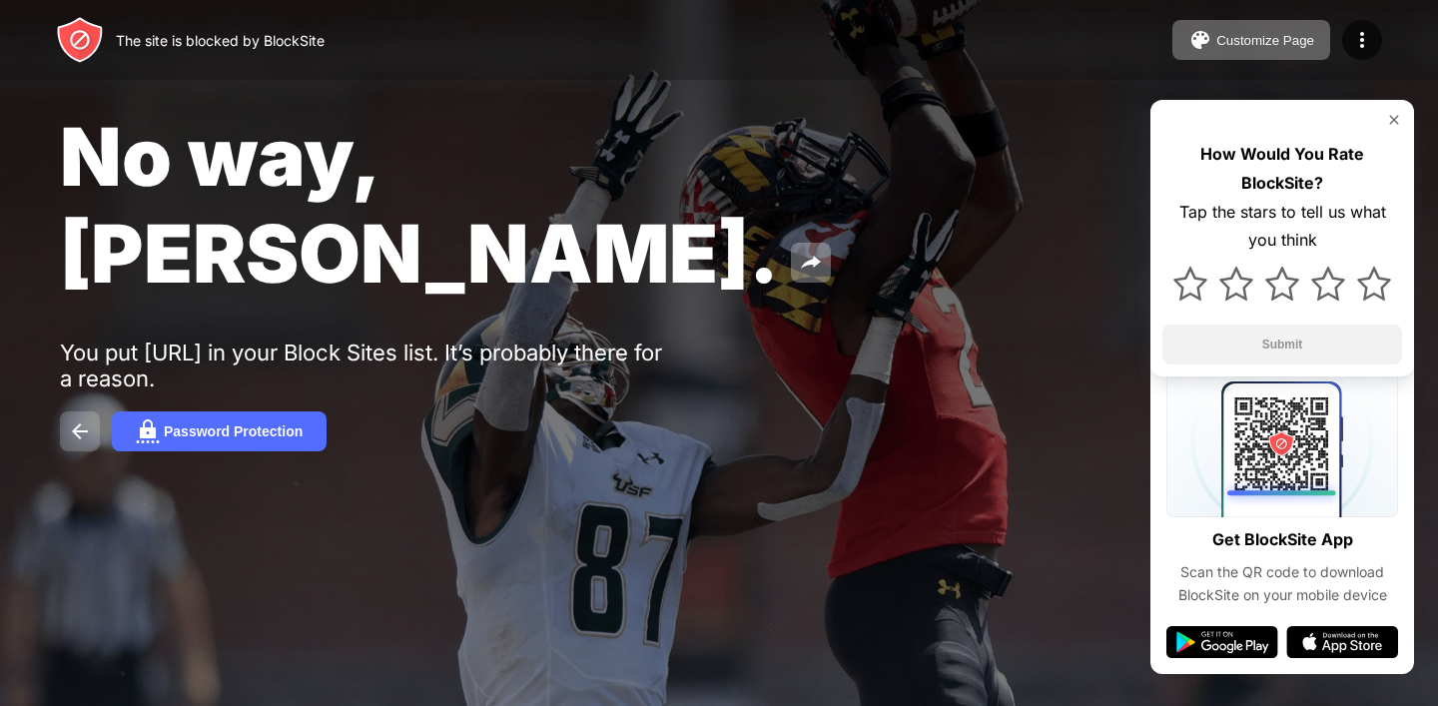
click at [78, 419] on img at bounding box center [80, 431] width 24 height 24
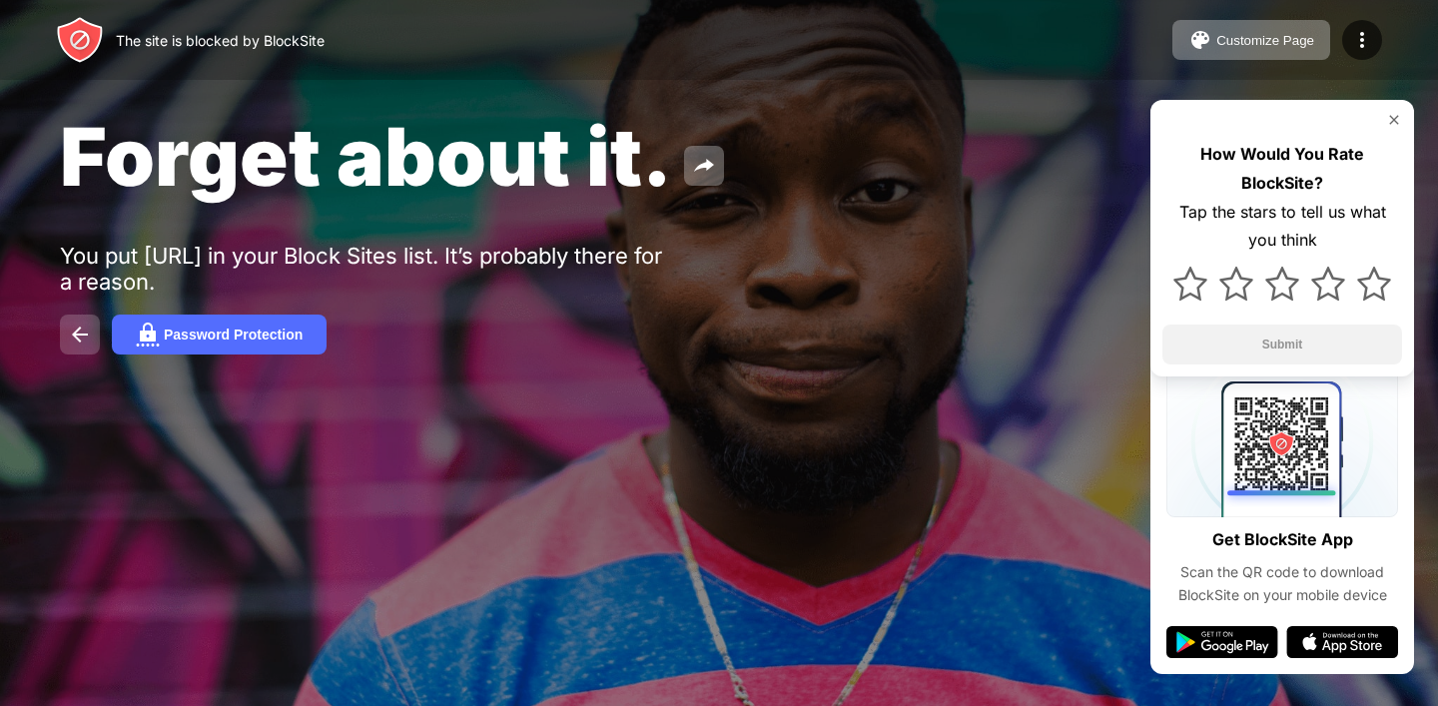
click at [72, 342] on img at bounding box center [80, 335] width 24 height 24
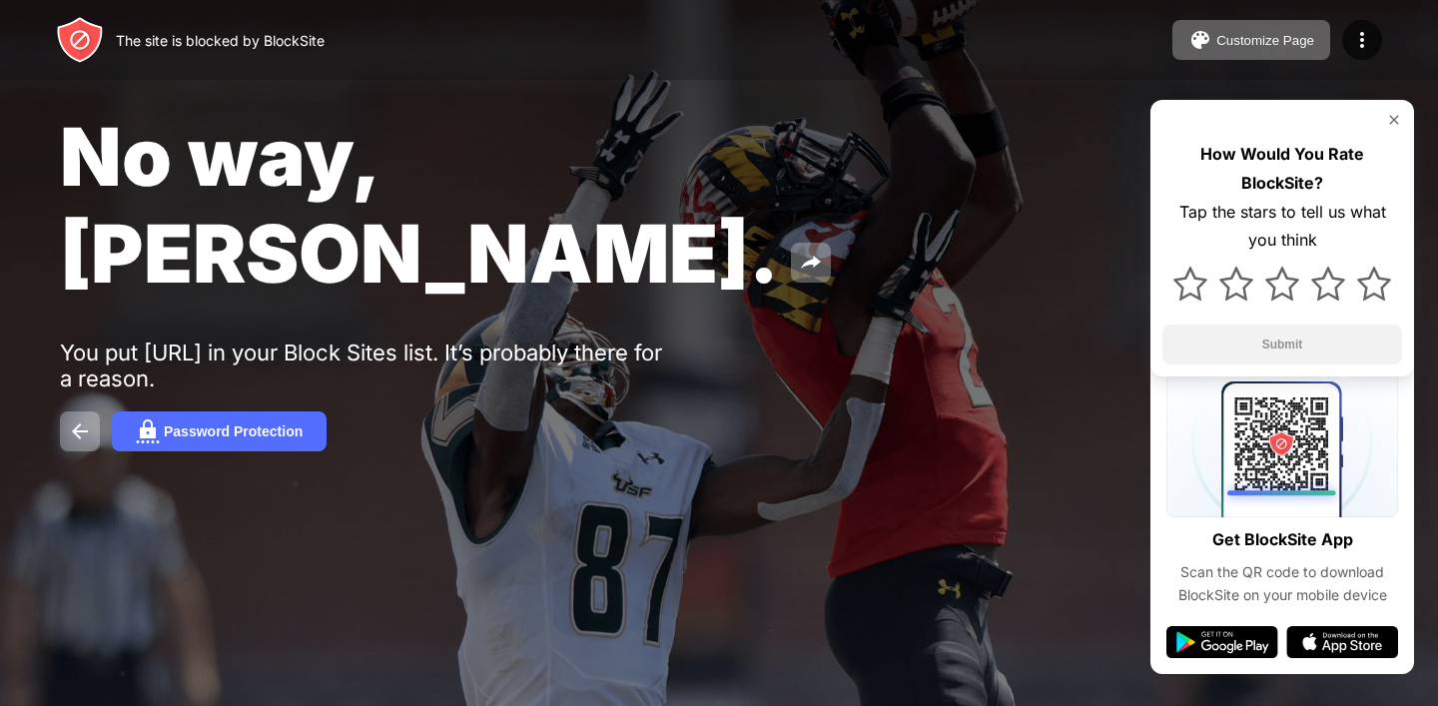
click at [1391, 125] on img at bounding box center [1394, 120] width 16 height 16
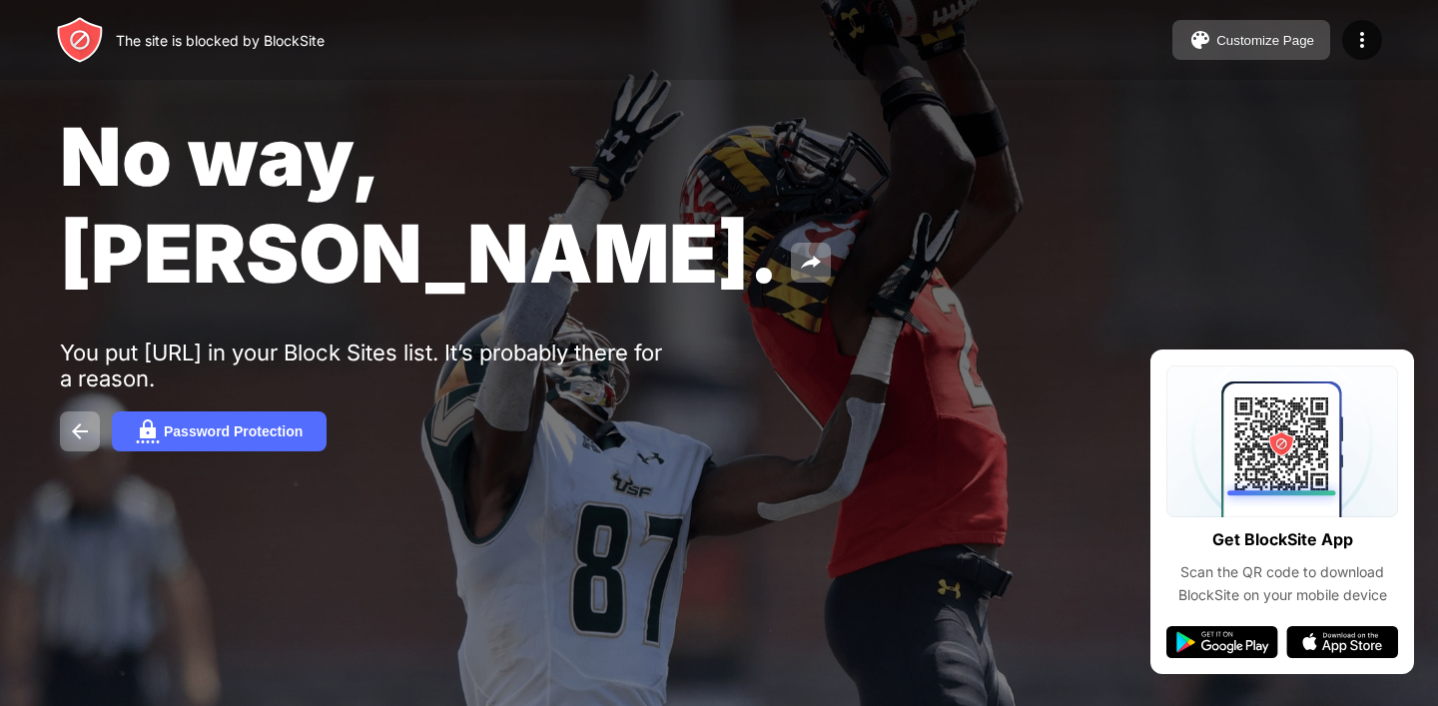
click at [1263, 38] on div "Customize Page" at bounding box center [1265, 40] width 98 height 15
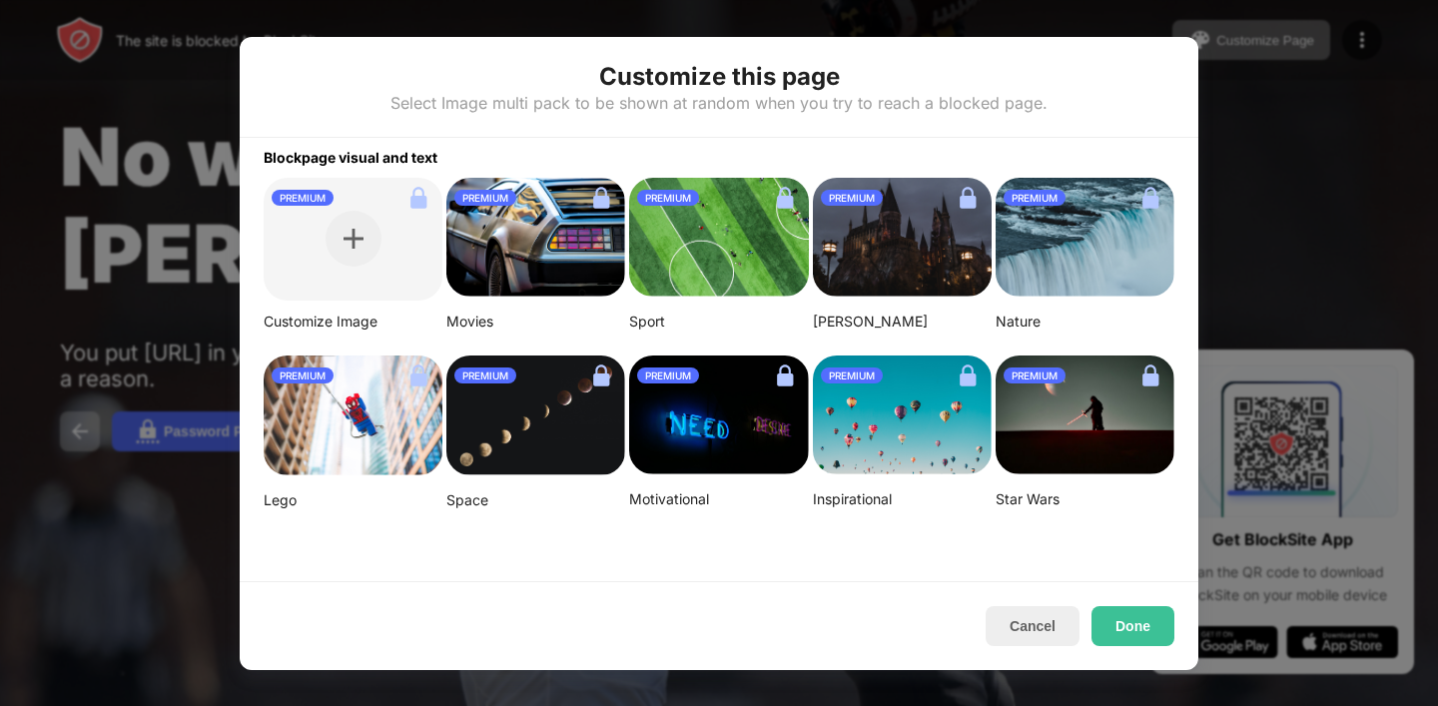
click at [547, 440] on img at bounding box center [535, 416] width 179 height 121
click at [1049, 634] on button "Cancel" at bounding box center [1033, 626] width 94 height 40
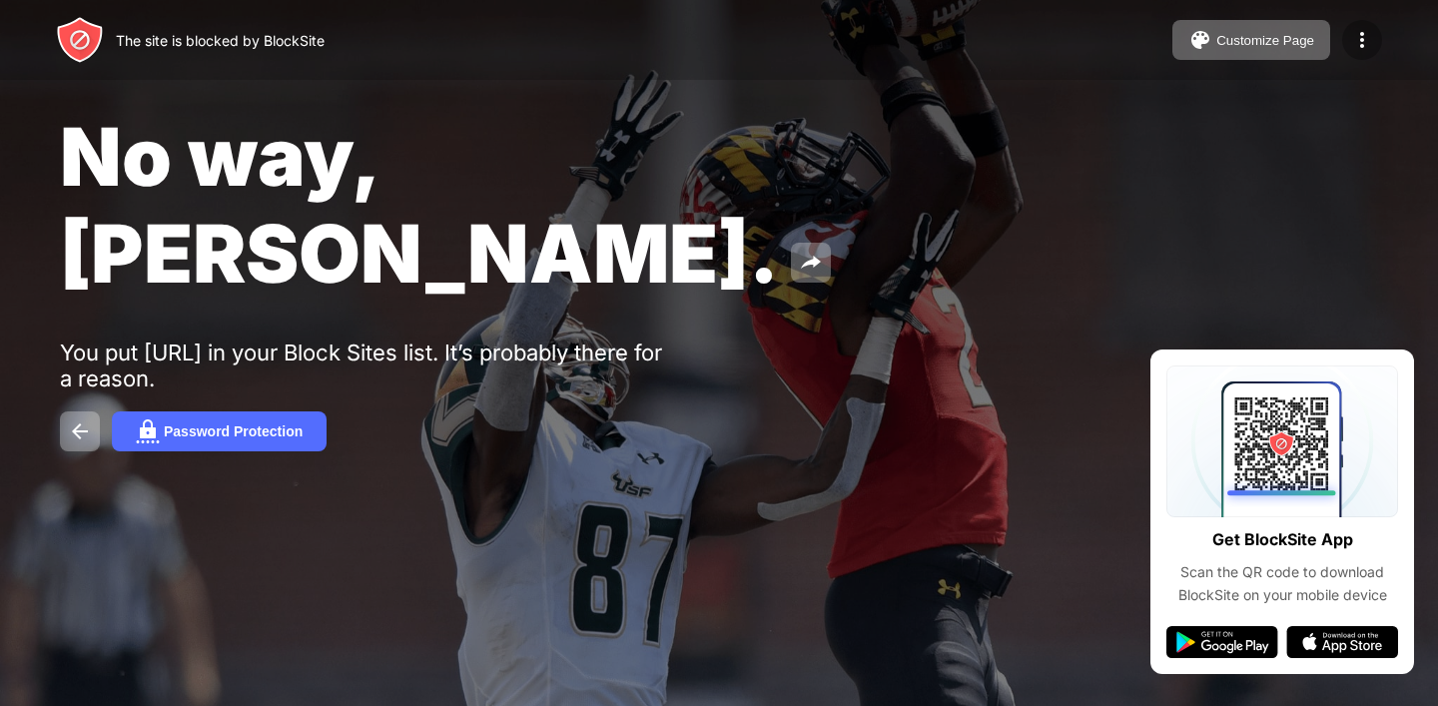
click at [1357, 42] on img at bounding box center [1362, 40] width 24 height 24
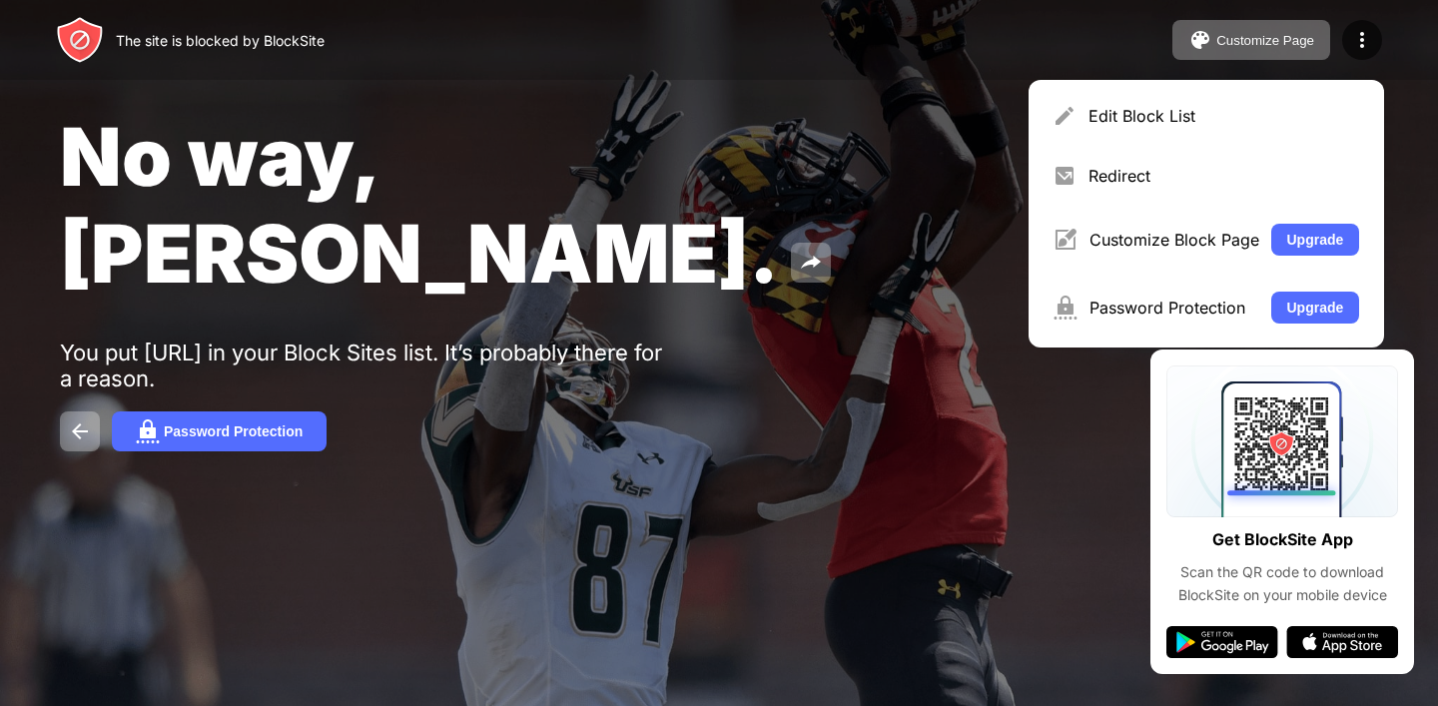
click at [927, 292] on div "No way, Jose. You put character.ai in your Block Sites list. It’s probably ther…" at bounding box center [719, 279] width 1438 height 559
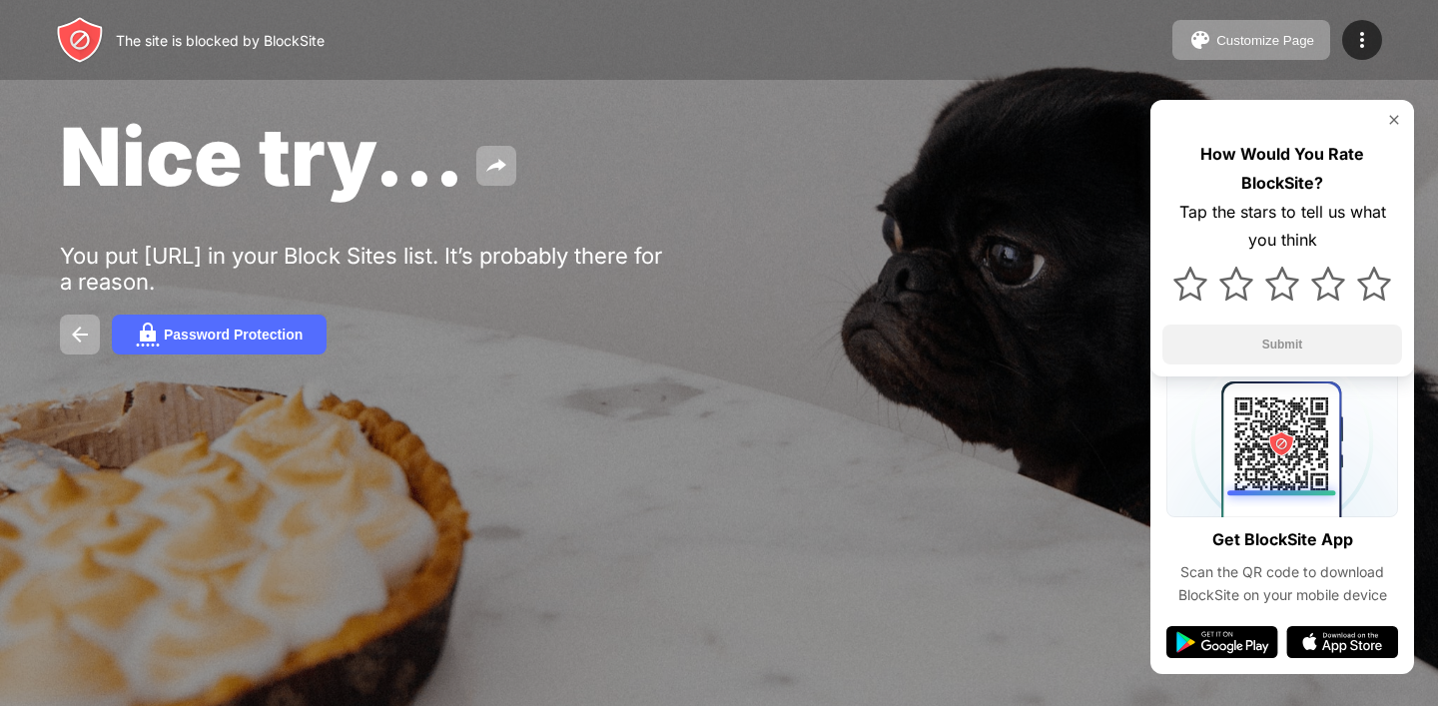
click at [1393, 116] on img at bounding box center [1394, 120] width 16 height 16
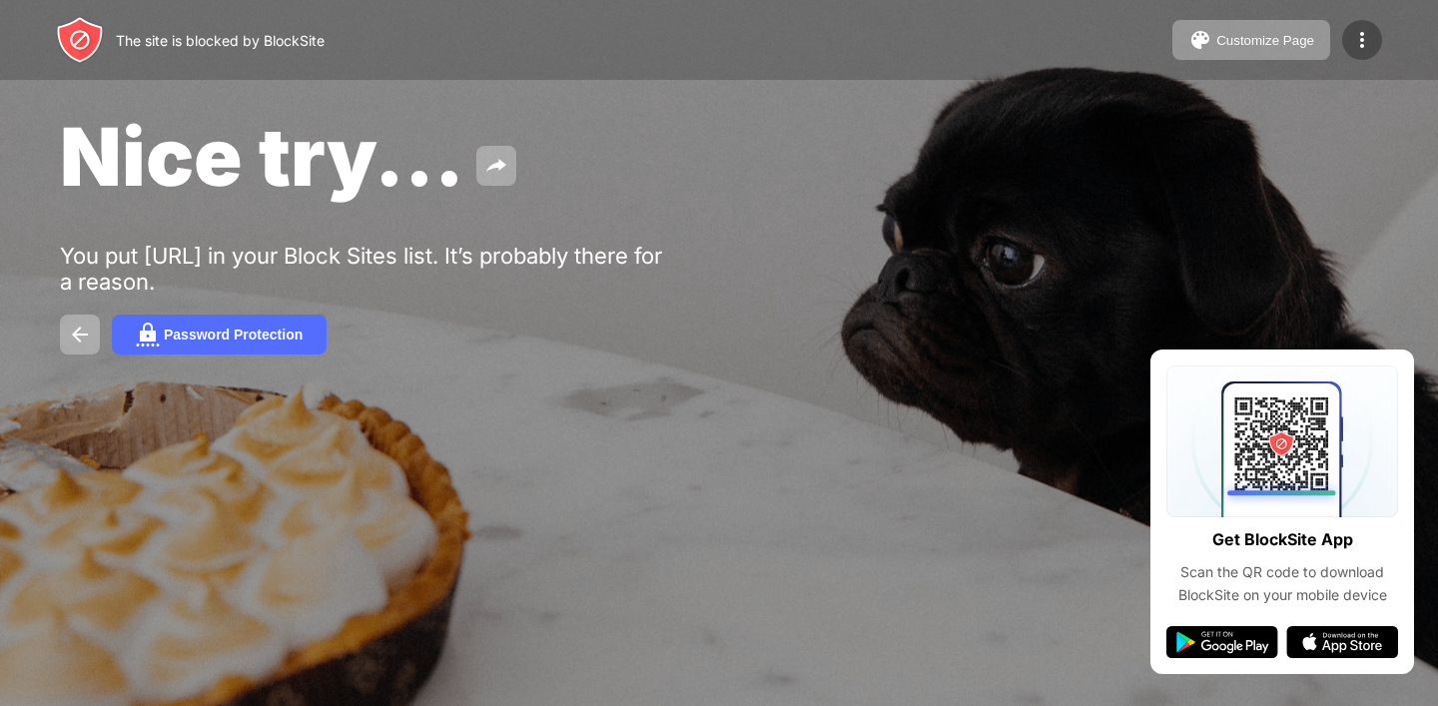
click at [1352, 43] on img at bounding box center [1362, 40] width 24 height 24
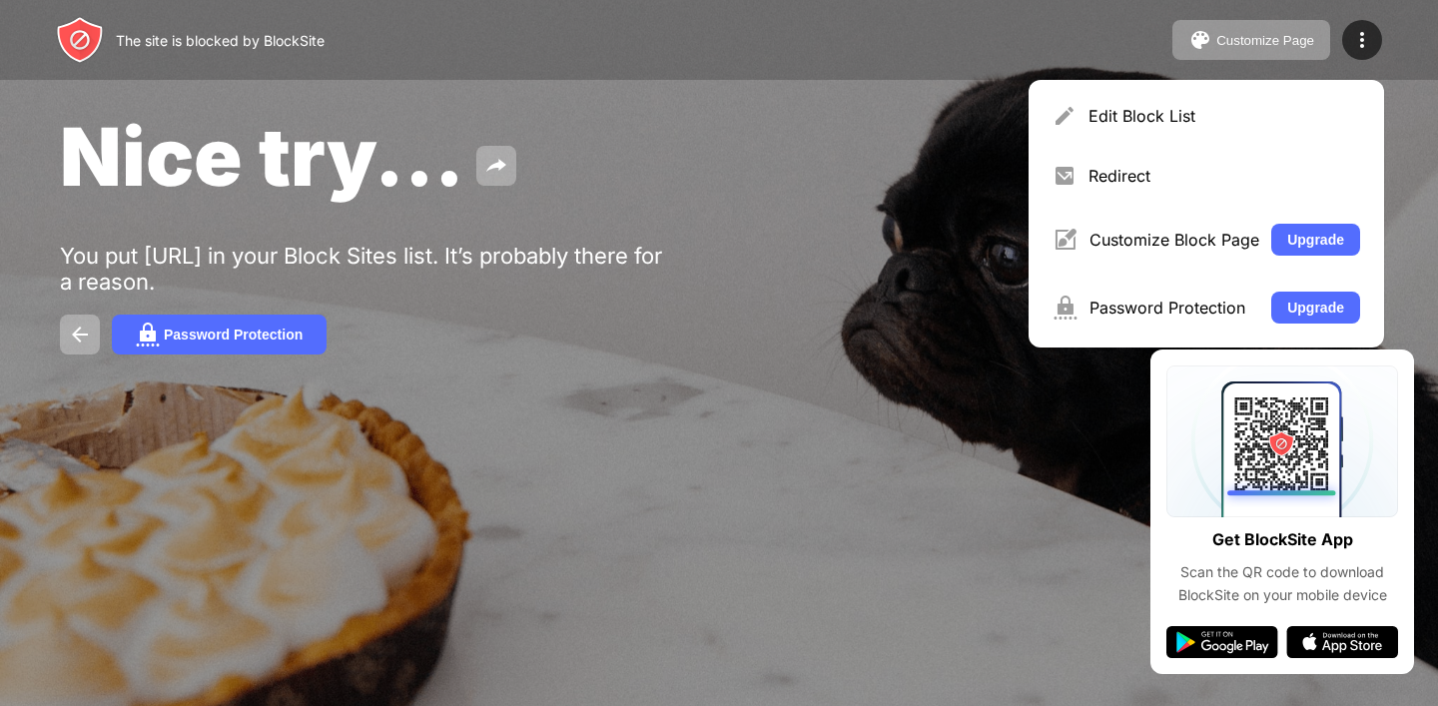
click at [760, 163] on div "Nice try..." at bounding box center [587, 156] width 1055 height 97
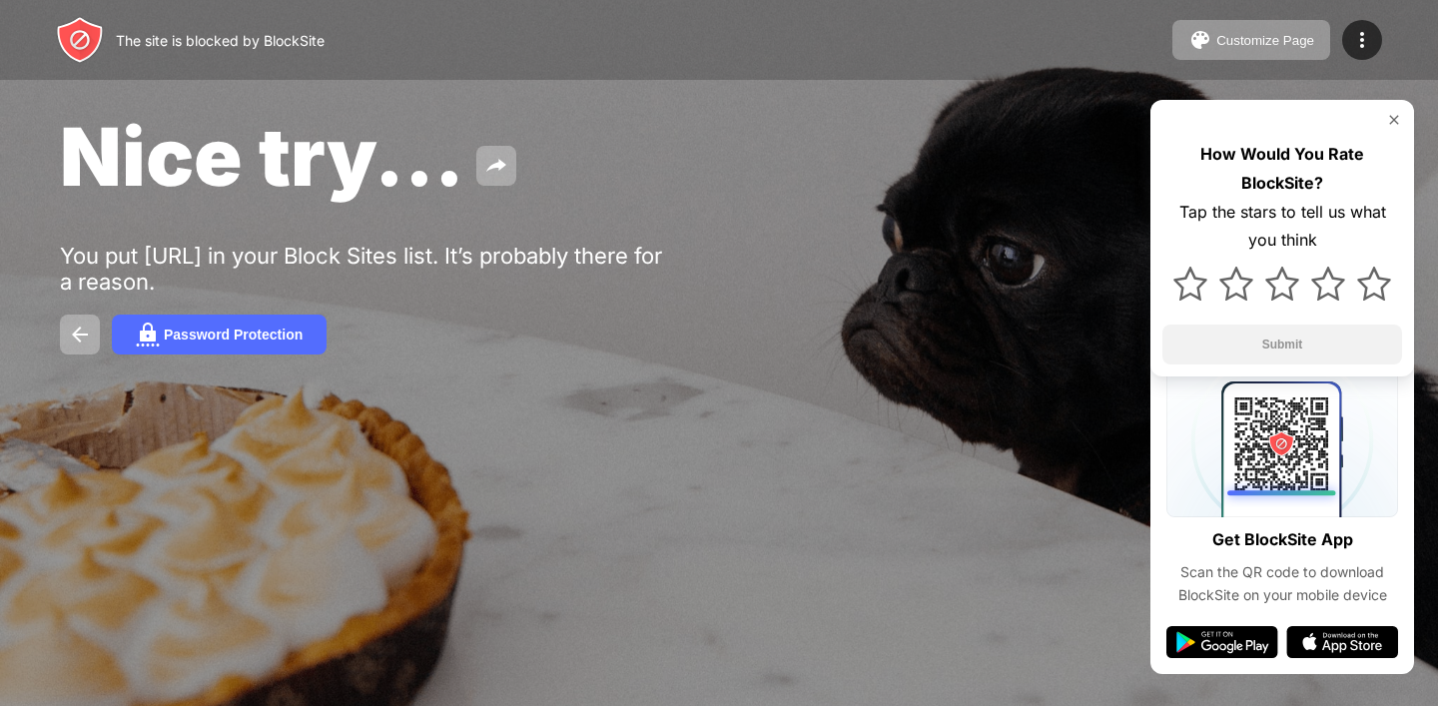
click at [1399, 116] on img at bounding box center [1394, 120] width 16 height 16
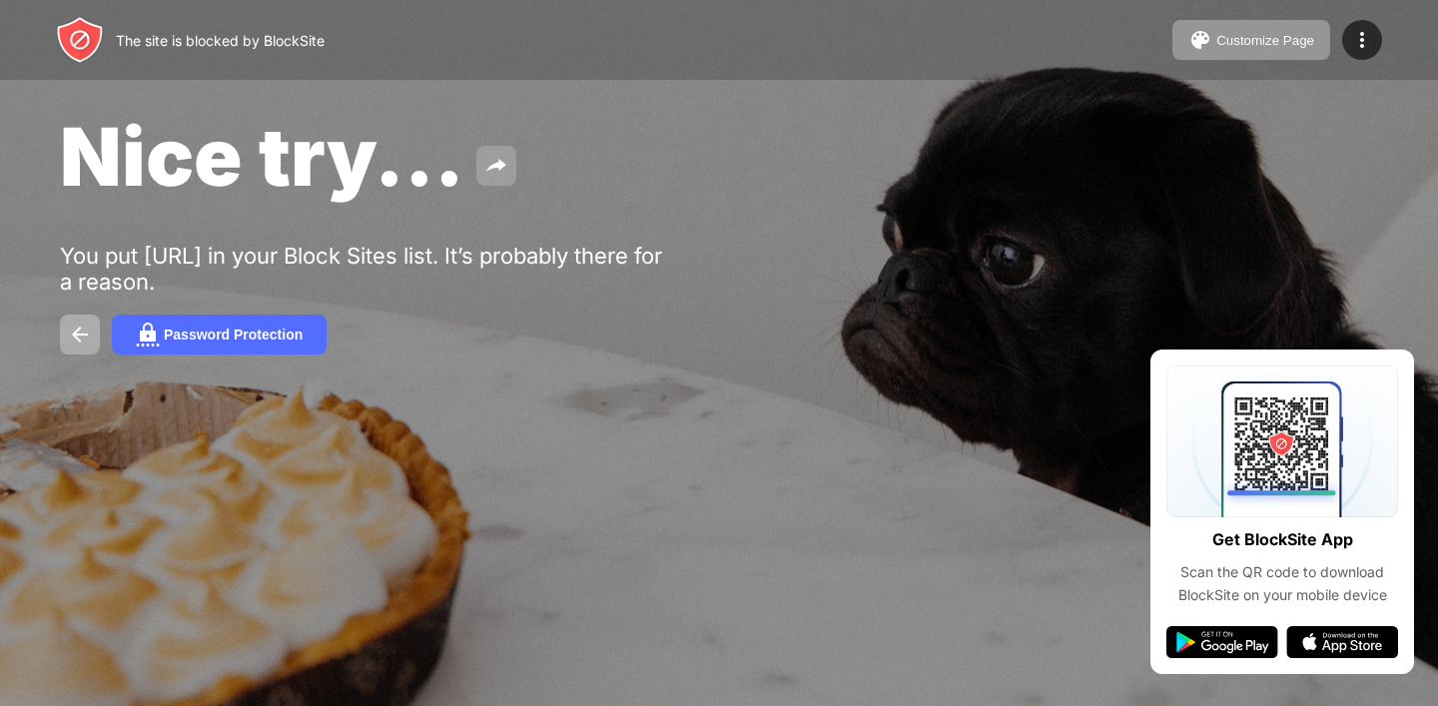
click at [487, 155] on img at bounding box center [496, 166] width 24 height 24
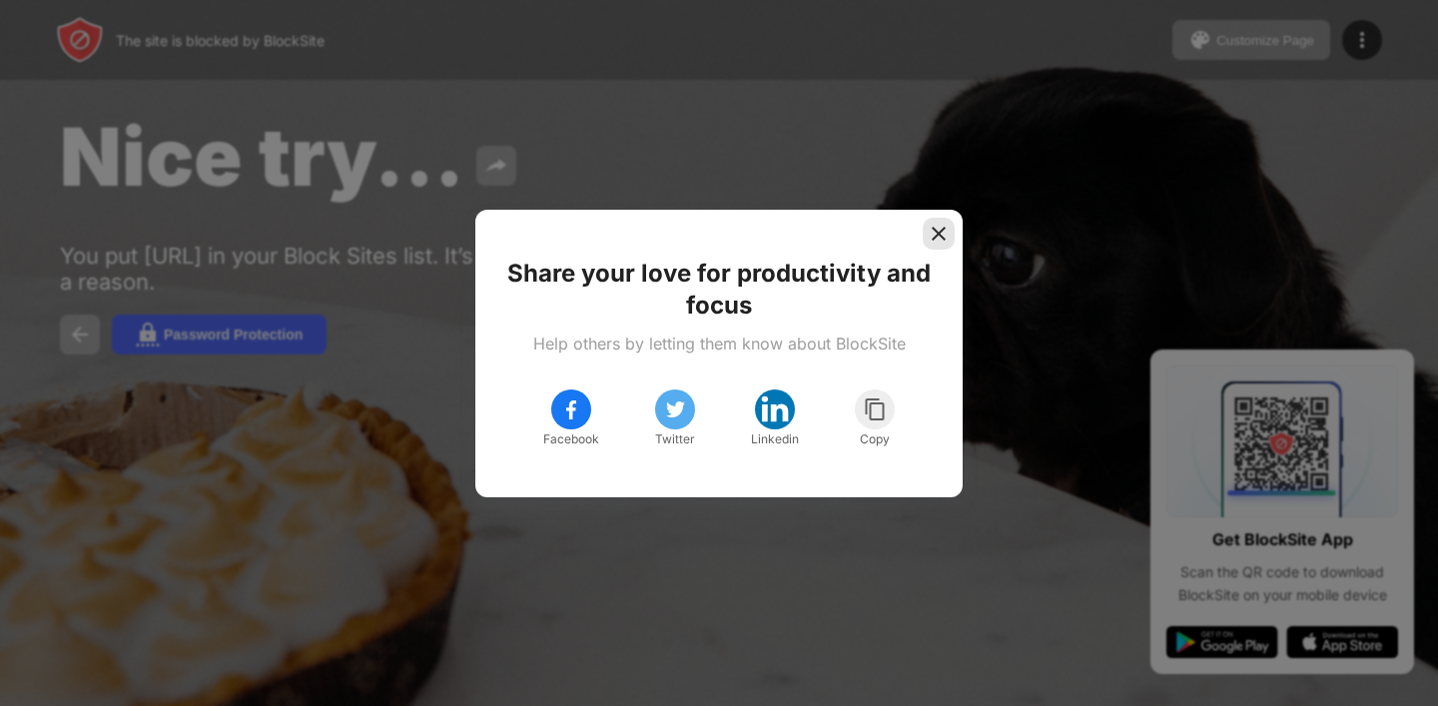
click at [937, 234] on img at bounding box center [939, 234] width 20 height 20
